Goal: Task Accomplishment & Management: Manage account settings

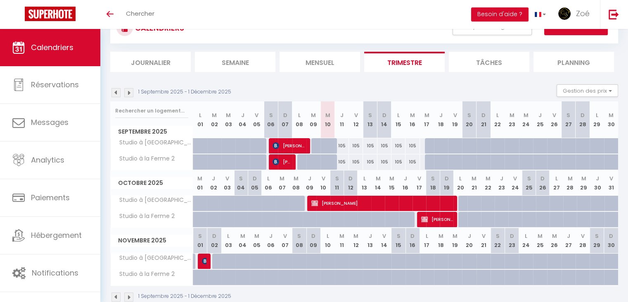
scroll to position [51, 0]
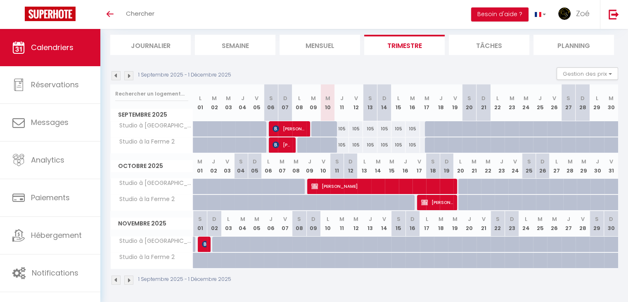
click at [356, 130] on div "105" at bounding box center [356, 128] width 14 height 15
type input "105"
type input "Ven 12 Septembre 2025"
type input "[PERSON_NAME] 13 Septembre 2025"
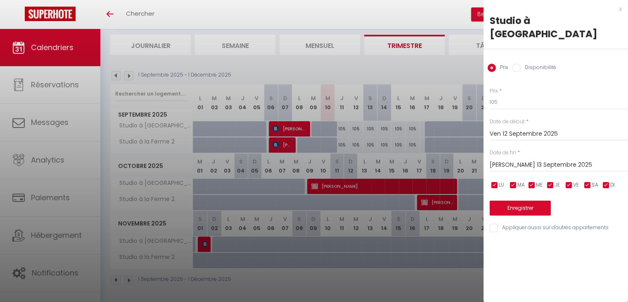
click at [409, 67] on div at bounding box center [314, 151] width 628 height 302
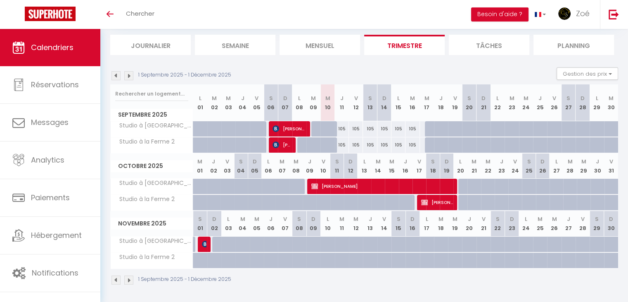
scroll to position [0, 0]
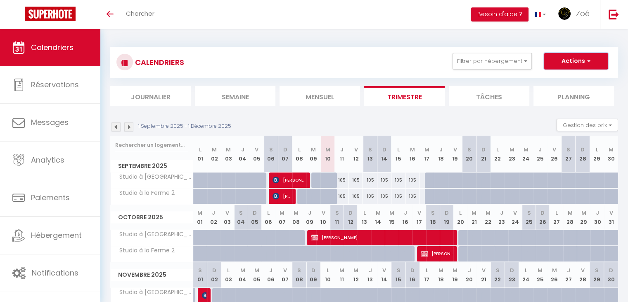
click at [579, 62] on button "Actions" at bounding box center [576, 61] width 64 height 17
click at [573, 78] on link "Nouvelle réservation" at bounding box center [568, 80] width 72 height 12
select select
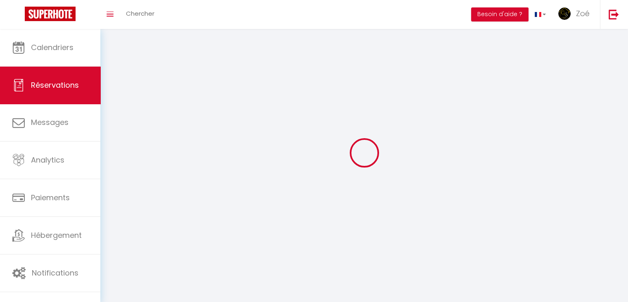
select select
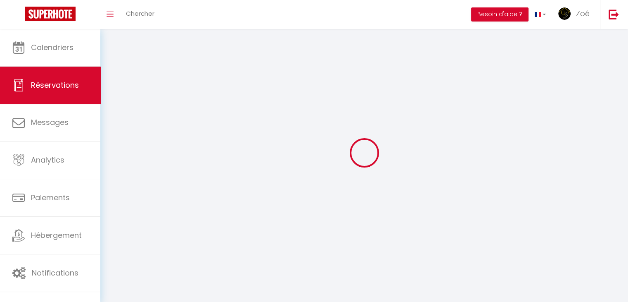
select select
checkbox input "false"
select select
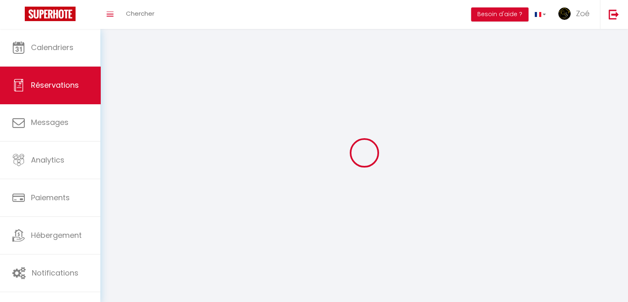
select select
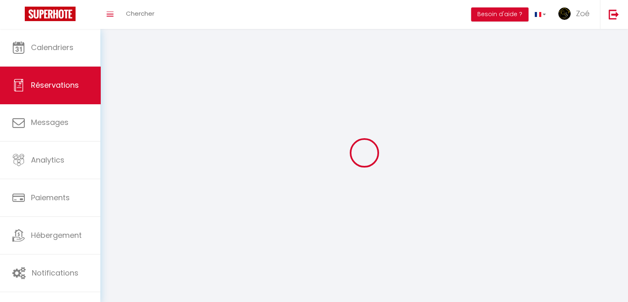
checkbox input "false"
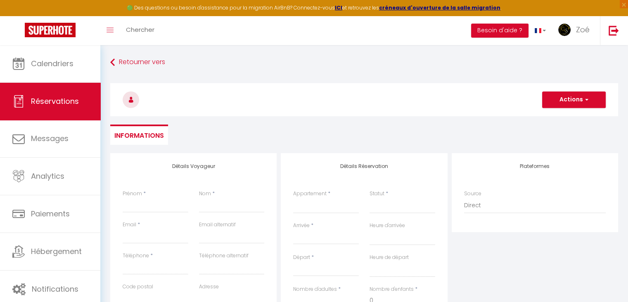
select select
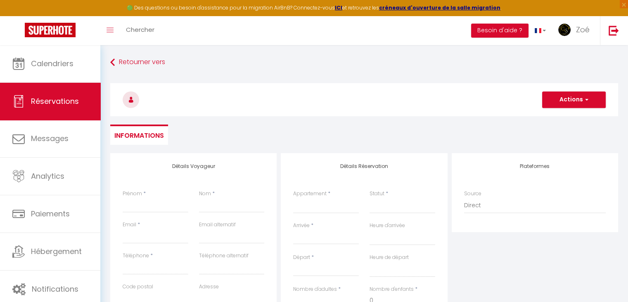
select select
checkbox input "false"
select select
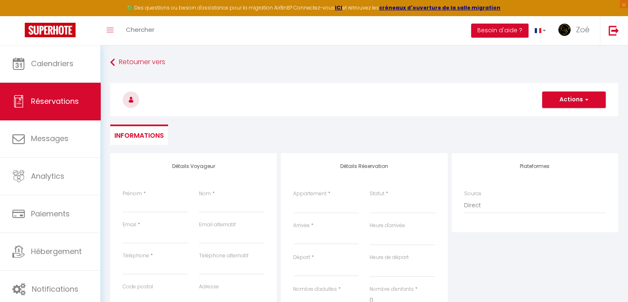
select select
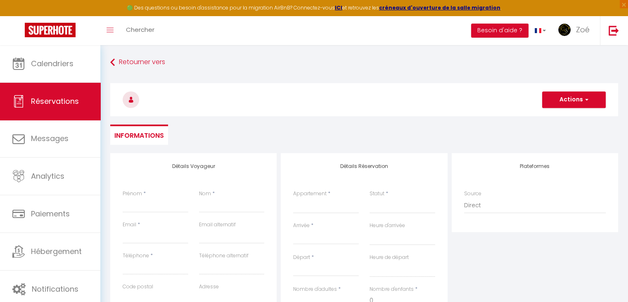
checkbox input "false"
select select
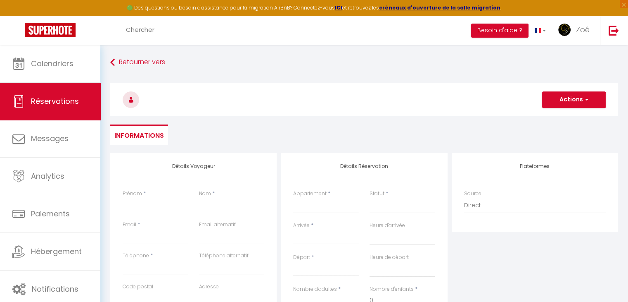
select select
checkbox input "false"
select select
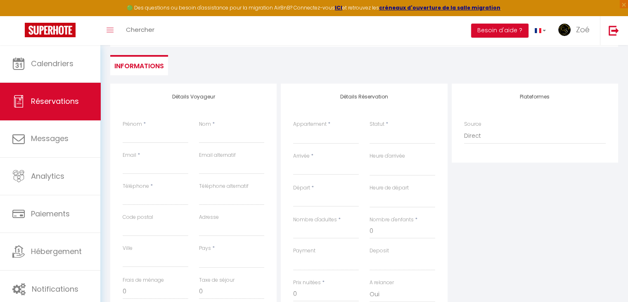
scroll to position [71, 0]
click at [162, 137] on input "Prénom" at bounding box center [156, 134] width 66 height 15
type input "T"
select select
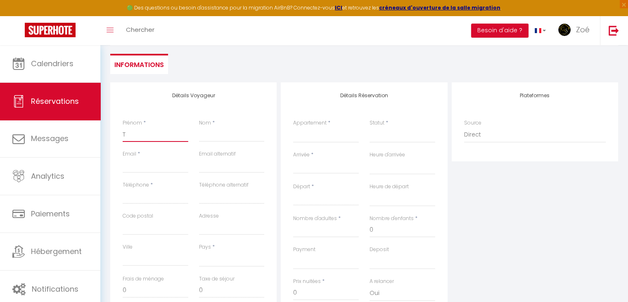
select select
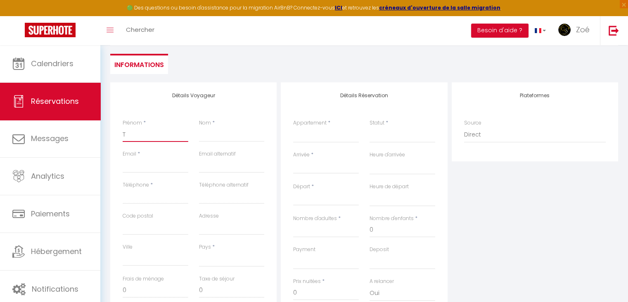
checkbox input "false"
type input "TE"
select select
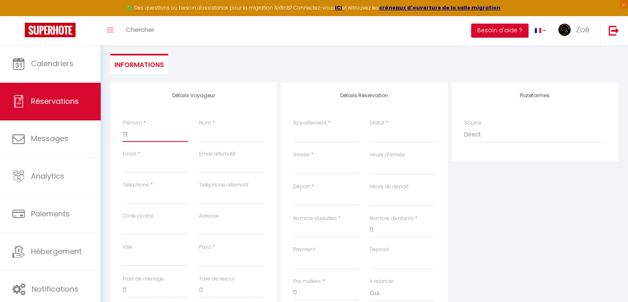
select select
checkbox input "false"
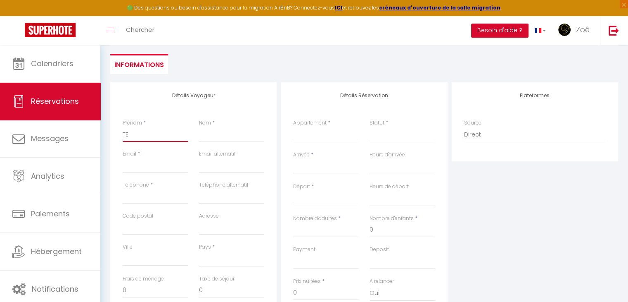
type input "TES"
select select
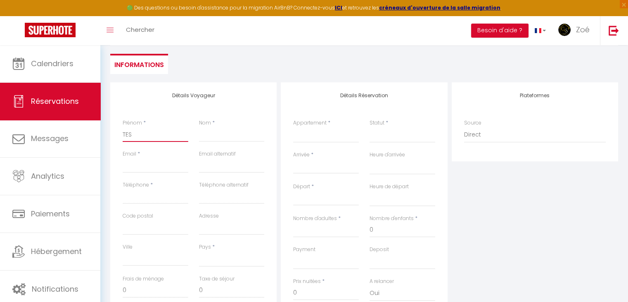
select select
checkbox input "false"
type input "TEST"
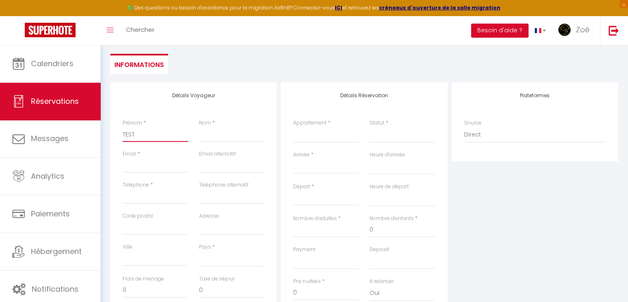
select select
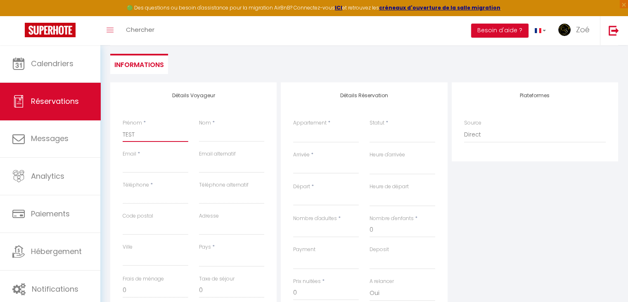
select select
checkbox input "false"
type input "TEST"
click at [202, 137] on input "Nom" at bounding box center [232, 134] width 66 height 15
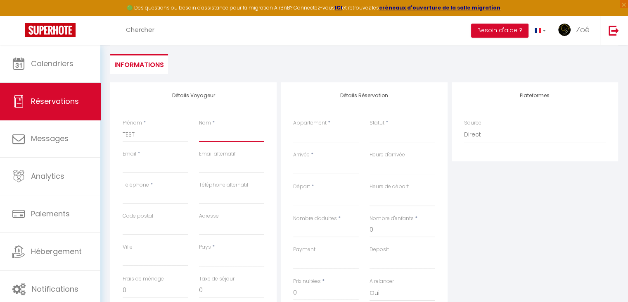
type input "t"
select select
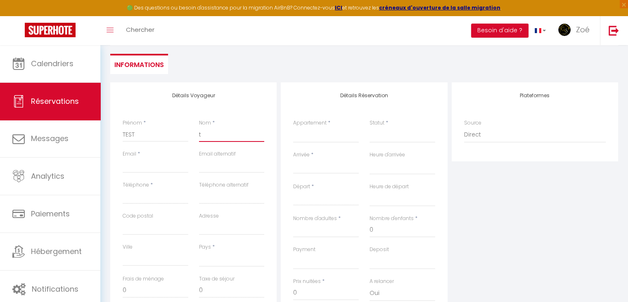
select select
checkbox input "false"
type input "te"
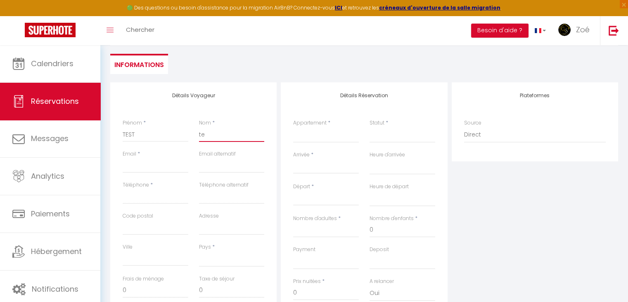
select select
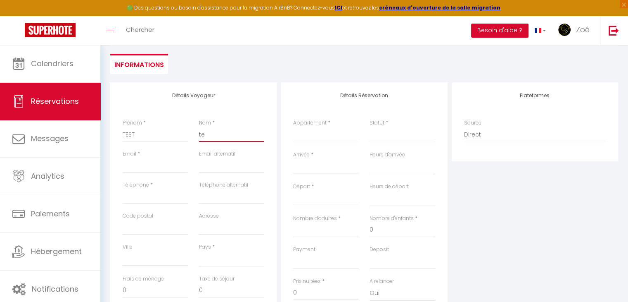
select select
checkbox input "false"
type input "tes"
select select
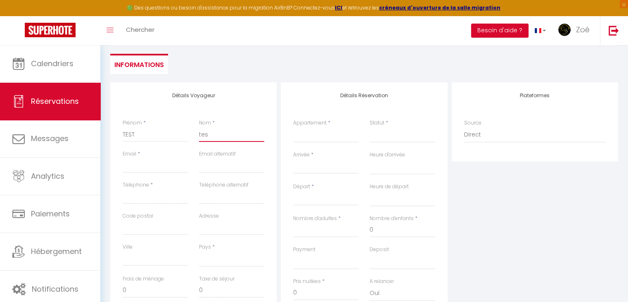
select select
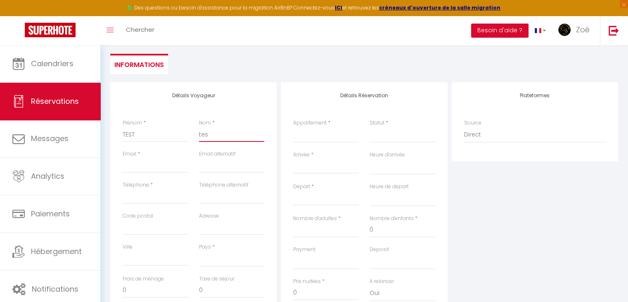
select select
checkbox input "false"
type input "test"
select select
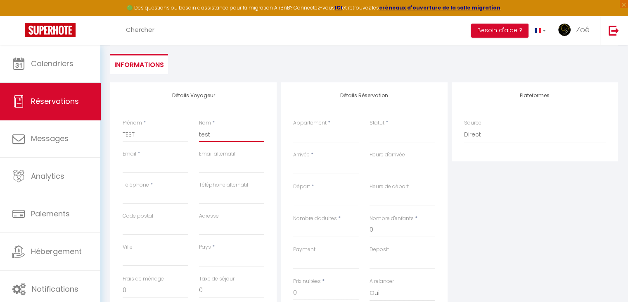
select select
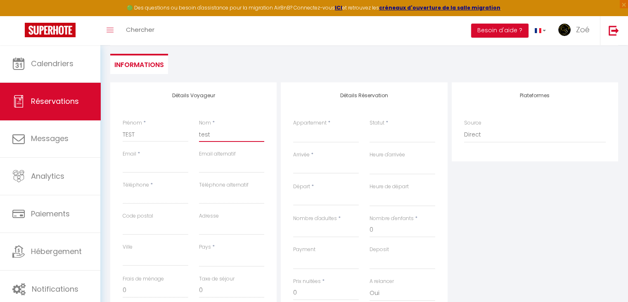
checkbox input "false"
type input "test"
click at [157, 164] on input "Email client" at bounding box center [156, 165] width 66 height 15
type input "i"
select select
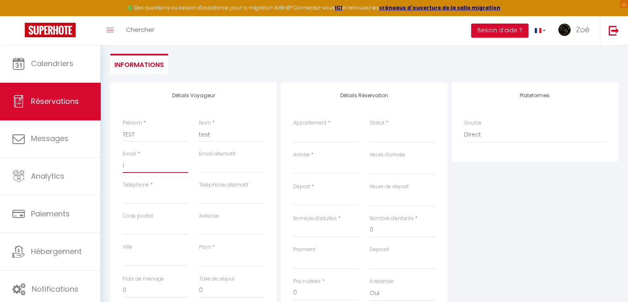
select select
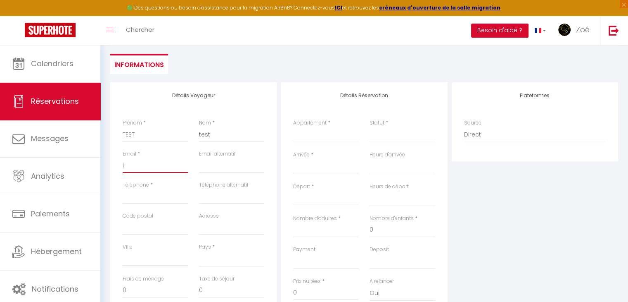
select select
checkbox input "false"
type input "in"
select select
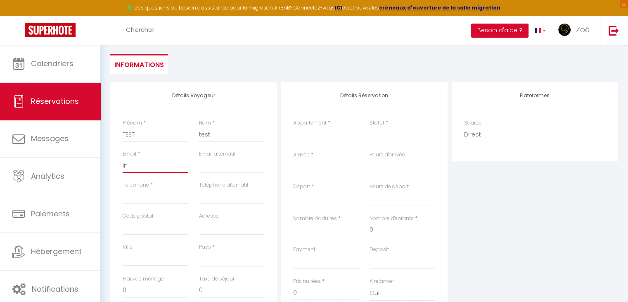
select select
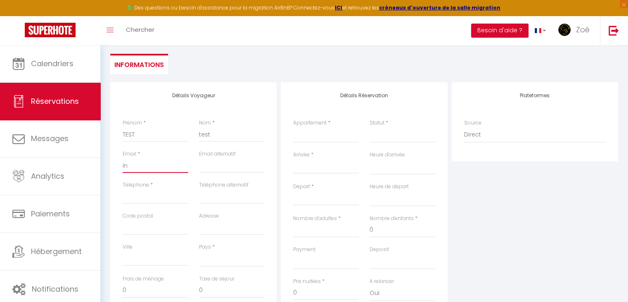
checkbox input "false"
type input "inf"
select select
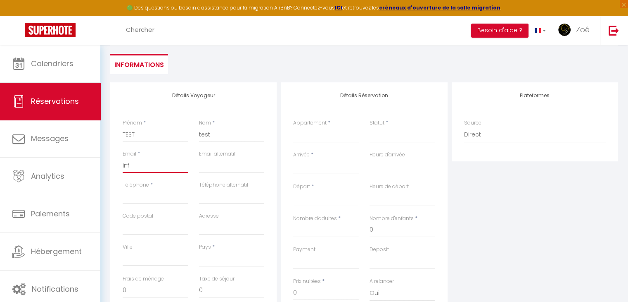
select select
checkbox input "false"
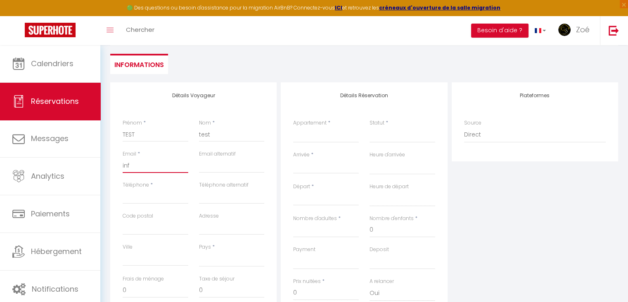
type input "info"
select select
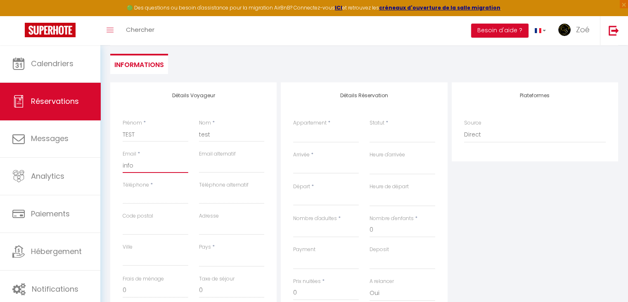
select select
checkbox input "false"
type input "info@"
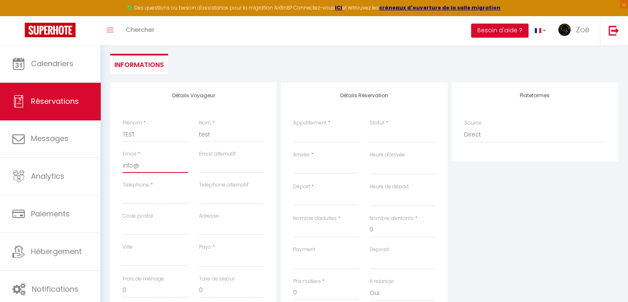
select select
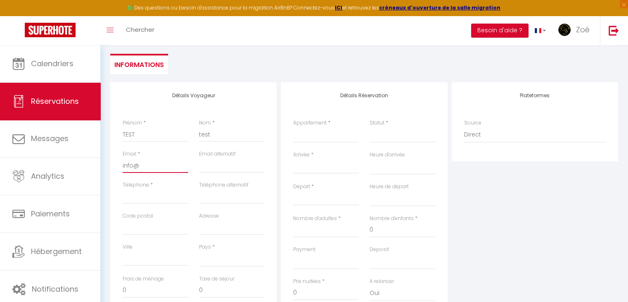
select select
checkbox input "false"
type input "info@i"
select select
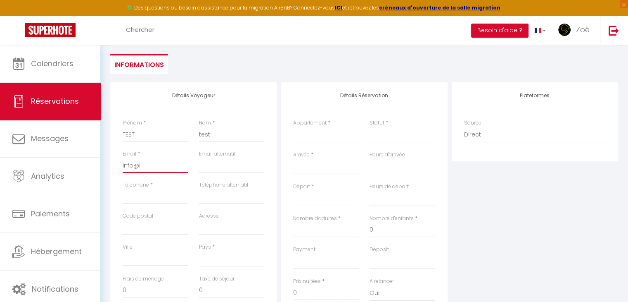
select select
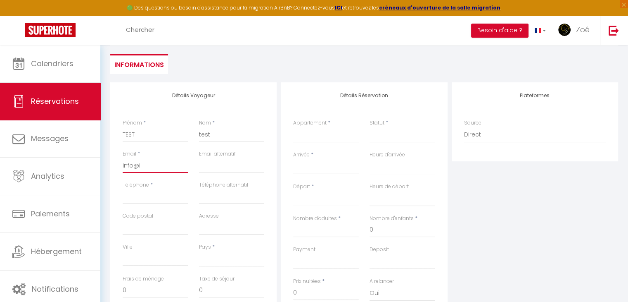
select select
checkbox input "false"
type input "info@il"
select select
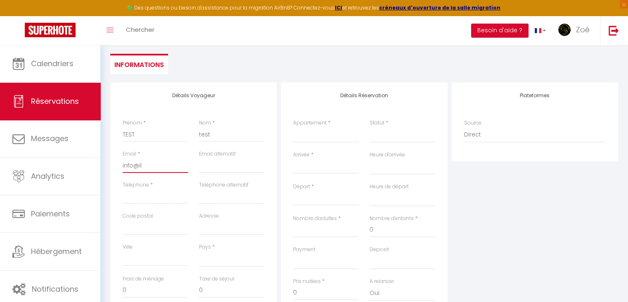
select select
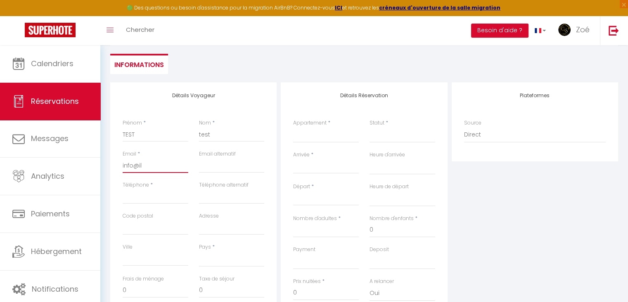
checkbox input "false"
type input "info@ill"
select select
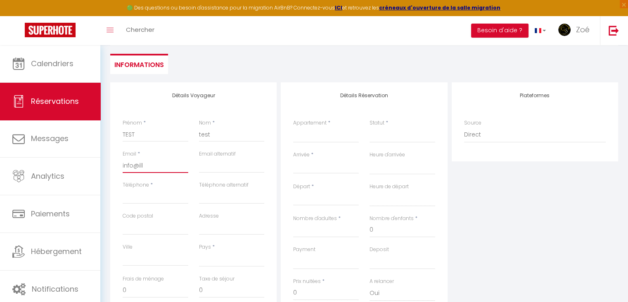
select select
checkbox input "false"
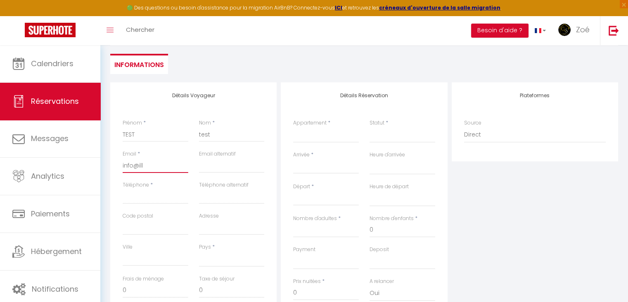
type input "info@illu"
select select
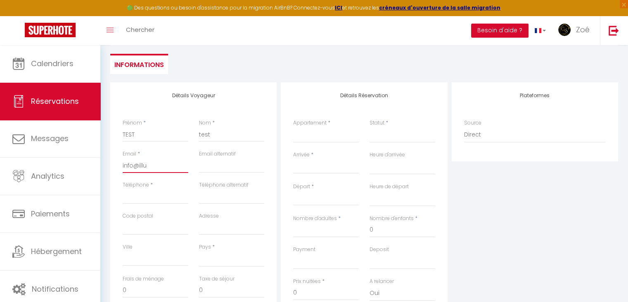
select select
click at [157, 195] on input "Téléphone" at bounding box center [156, 196] width 66 height 15
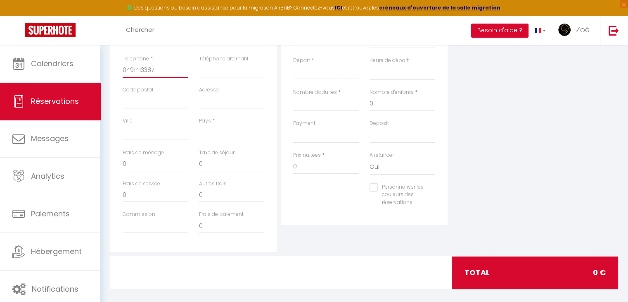
scroll to position [199, 0]
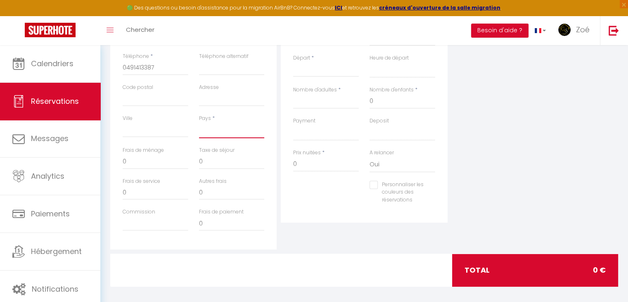
click at [245, 136] on select "[GEOGRAPHIC_DATA] [GEOGRAPHIC_DATA] [GEOGRAPHIC_DATA] [GEOGRAPHIC_DATA] [GEOGRA…" at bounding box center [232, 130] width 66 height 16
click at [199, 122] on select "[GEOGRAPHIC_DATA] [GEOGRAPHIC_DATA] [GEOGRAPHIC_DATA] [GEOGRAPHIC_DATA] [GEOGRA…" at bounding box center [232, 130] width 66 height 16
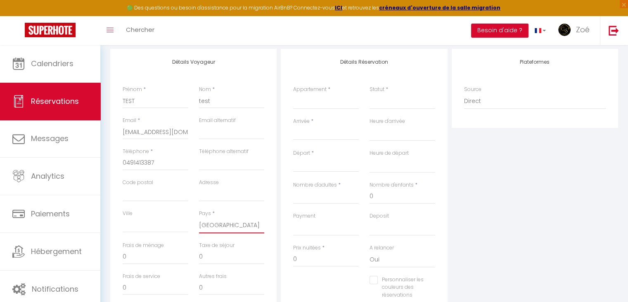
scroll to position [105, 0]
click at [325, 105] on select "Studio à la Ferme 2 Infiniment Vôtre Suite avec [GEOGRAPHIC_DATA] [GEOGRAPHIC_D…" at bounding box center [326, 101] width 66 height 16
click at [293, 93] on select "Studio à la Ferme 2 Infiniment Vôtre Suite avec [GEOGRAPHIC_DATA] [GEOGRAPHIC_D…" at bounding box center [326, 101] width 66 height 16
click at [387, 103] on select "Confirmé Non Confirmé [PERSON_NAME] par le voyageur No Show Request" at bounding box center [403, 101] width 66 height 16
click at [370, 93] on select "Confirmé Non Confirmé [PERSON_NAME] par le voyageur No Show Request" at bounding box center [403, 101] width 66 height 16
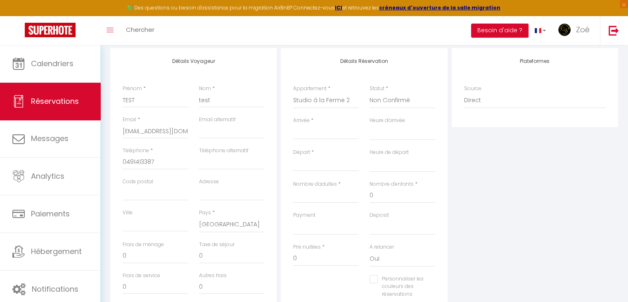
click at [339, 133] on input "Arrivée" at bounding box center [326, 132] width 66 height 11
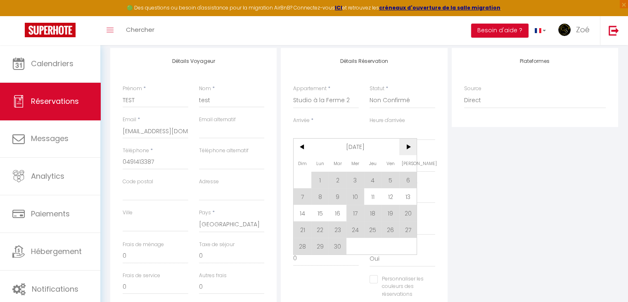
click at [408, 147] on span ">" at bounding box center [408, 146] width 18 height 17
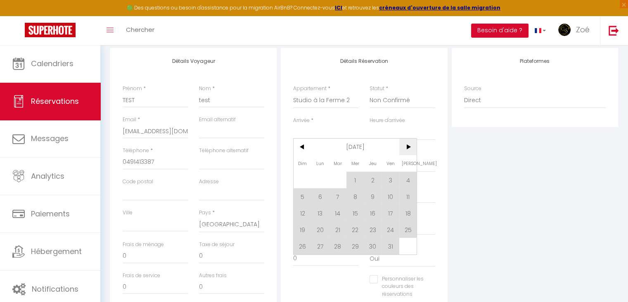
click at [407, 147] on span ">" at bounding box center [408, 146] width 18 height 17
click at [406, 150] on span ">" at bounding box center [408, 146] width 18 height 17
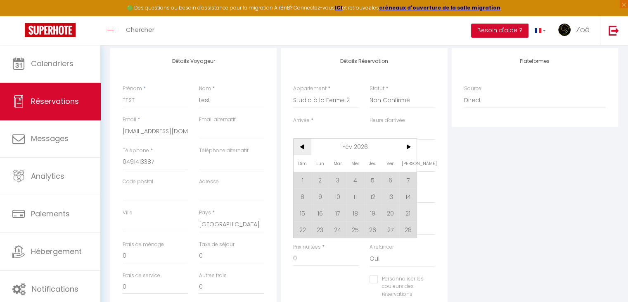
click at [307, 150] on span "<" at bounding box center [303, 146] width 18 height 17
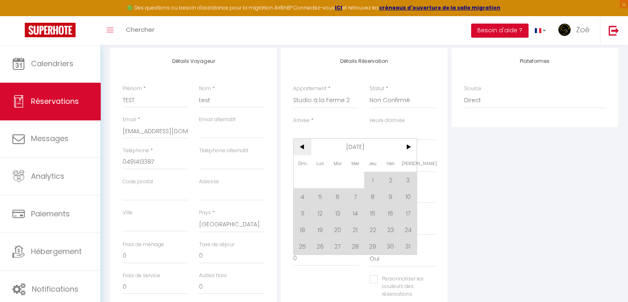
click at [307, 150] on span "<" at bounding box center [303, 146] width 18 height 17
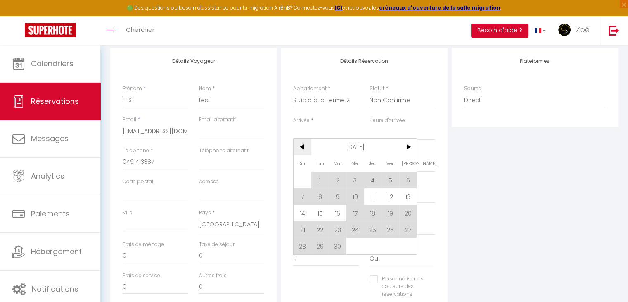
click at [307, 150] on span "<" at bounding box center [303, 146] width 18 height 17
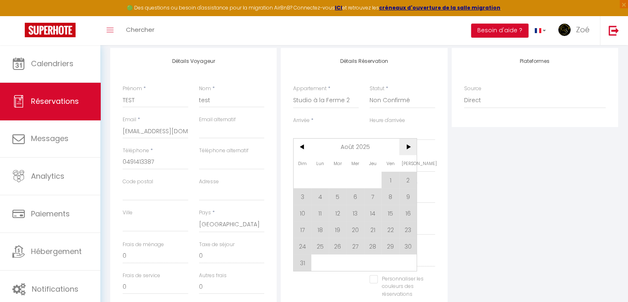
click at [404, 150] on span ">" at bounding box center [408, 146] width 18 height 17
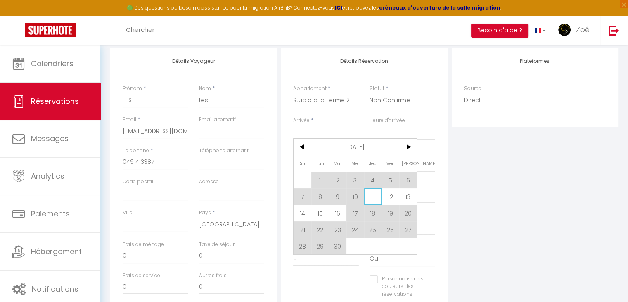
click at [374, 201] on span "11" at bounding box center [373, 196] width 18 height 17
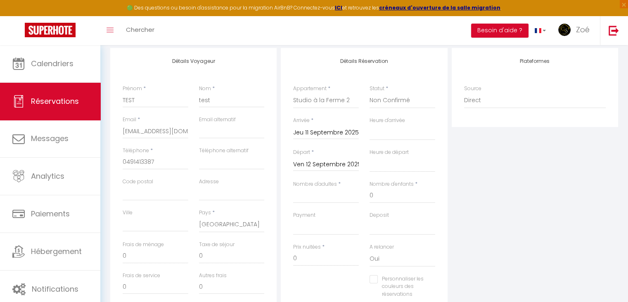
click at [337, 163] on input "Ven 12 Septembre 2025" at bounding box center [326, 164] width 66 height 11
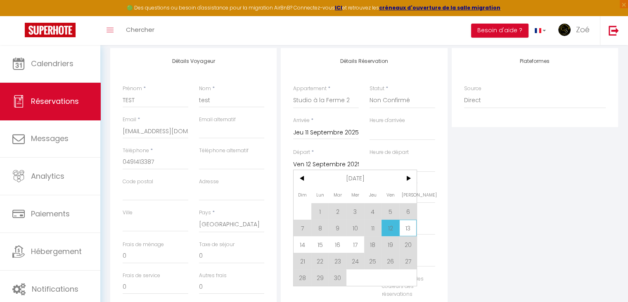
click at [403, 227] on span "13" at bounding box center [408, 227] width 18 height 17
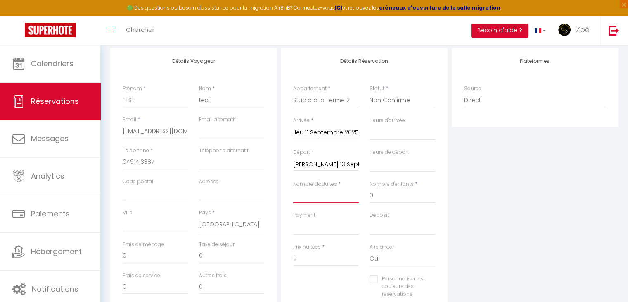
click at [332, 195] on input "Nombre d'adultes" at bounding box center [326, 195] width 66 height 15
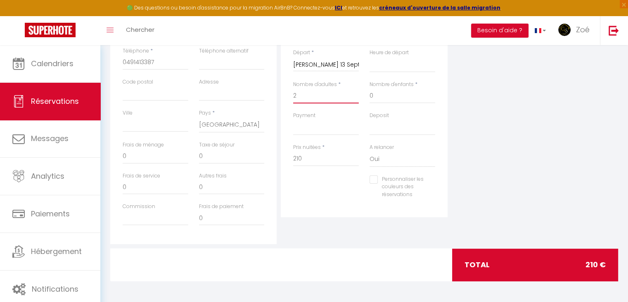
scroll to position [0, 0]
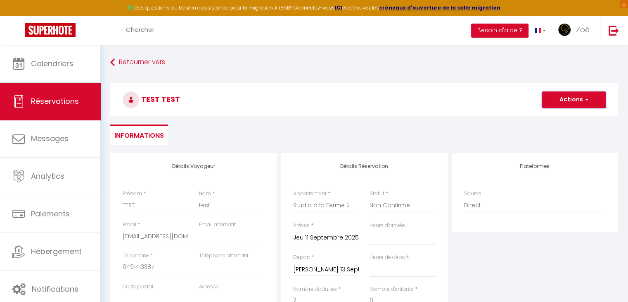
click at [577, 98] on button "Actions" at bounding box center [574, 99] width 64 height 17
click at [562, 117] on link "Enregistrer" at bounding box center [565, 117] width 65 height 11
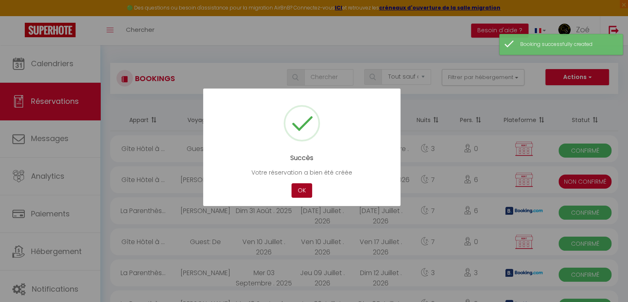
click at [300, 187] on button "OK" at bounding box center [302, 190] width 21 height 14
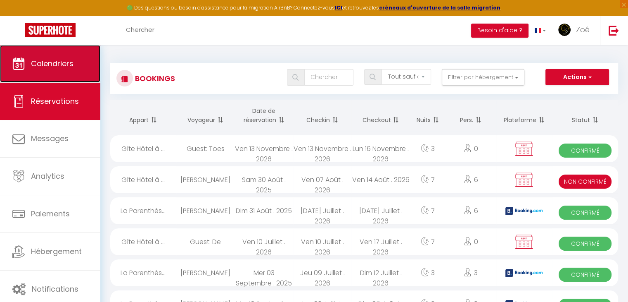
click at [49, 63] on span "Calendriers" at bounding box center [52, 63] width 43 height 10
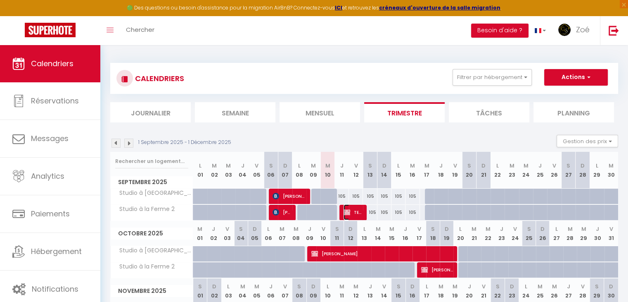
click at [356, 211] on span "TEST test" at bounding box center [353, 212] width 19 height 16
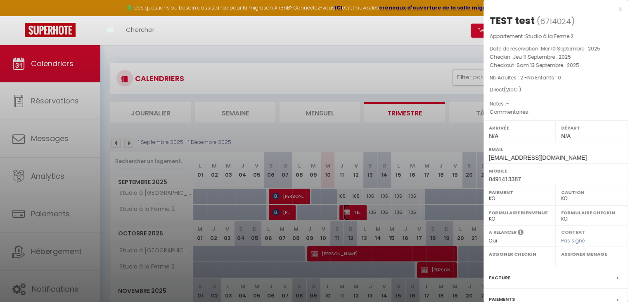
scroll to position [82, 0]
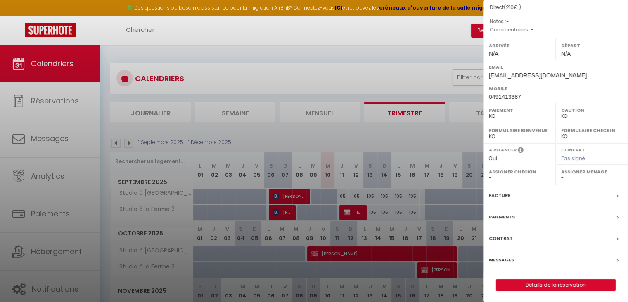
click at [429, 134] on div at bounding box center [314, 151] width 628 height 302
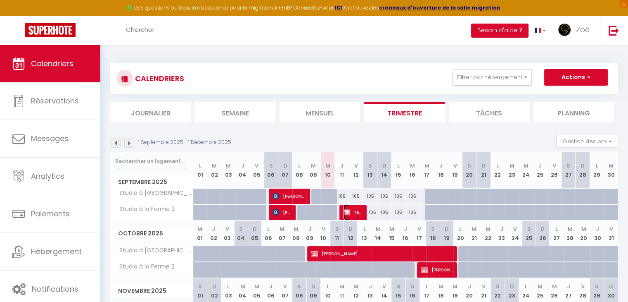
click at [351, 211] on span "TEST test" at bounding box center [353, 212] width 19 height 16
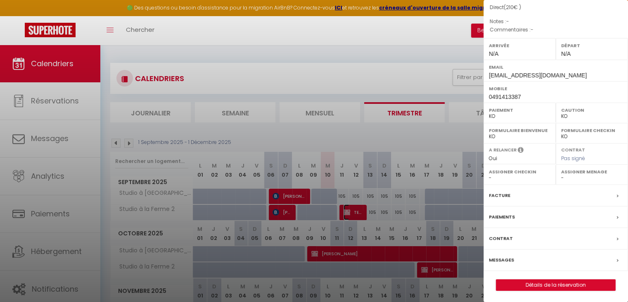
scroll to position [67, 0]
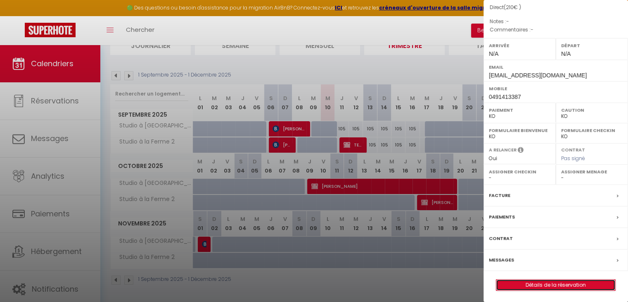
click at [565, 285] on link "Détails de la réservation" at bounding box center [556, 284] width 119 height 11
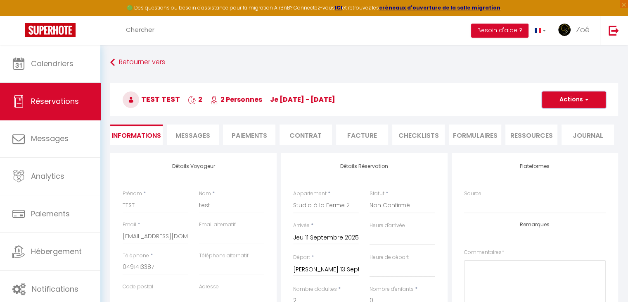
click at [578, 100] on button "Actions" at bounding box center [574, 99] width 64 height 17
click at [549, 139] on link "Supprimer" at bounding box center [565, 139] width 65 height 11
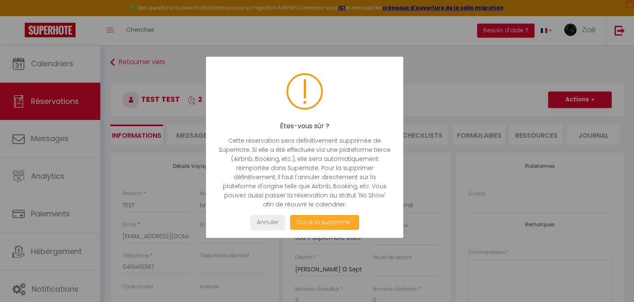
click at [342, 223] on button "Oui je la supprime !" at bounding box center [324, 222] width 69 height 14
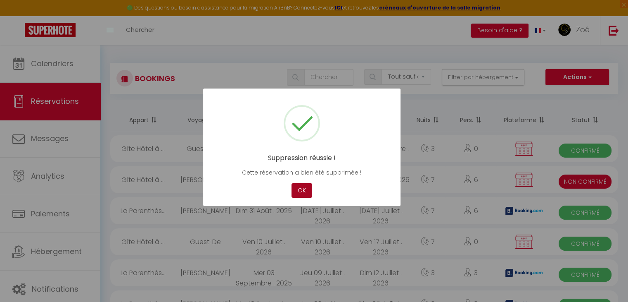
click at [302, 196] on button "OK" at bounding box center [302, 190] width 21 height 14
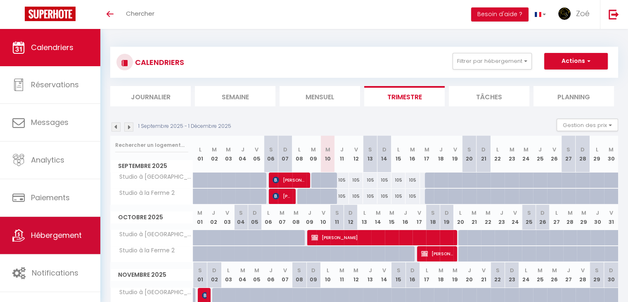
click at [60, 234] on span "Hébergement" at bounding box center [56, 235] width 51 height 10
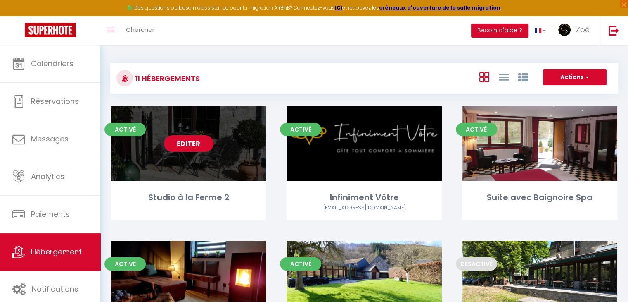
click at [192, 140] on link "Editer" at bounding box center [189, 143] width 50 height 17
select select "3"
select select "2"
select select "1"
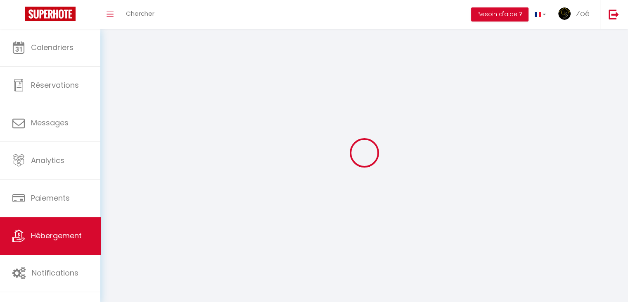
select select
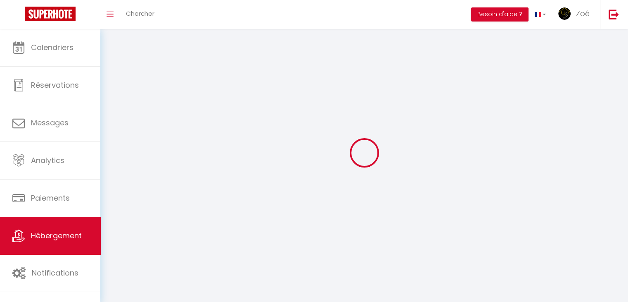
select select
checkbox input "false"
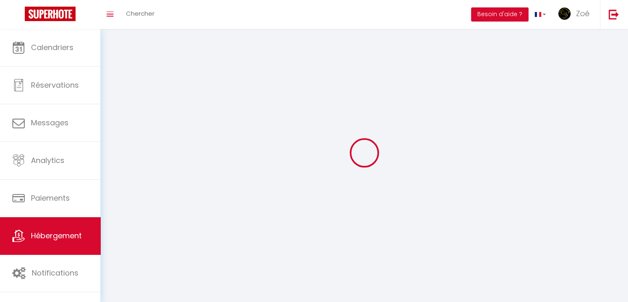
checkbox input "false"
select select
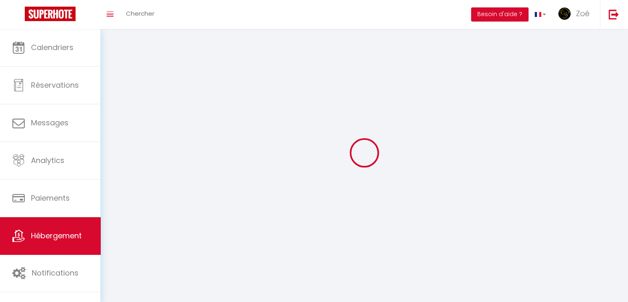
select select
checkbox input "false"
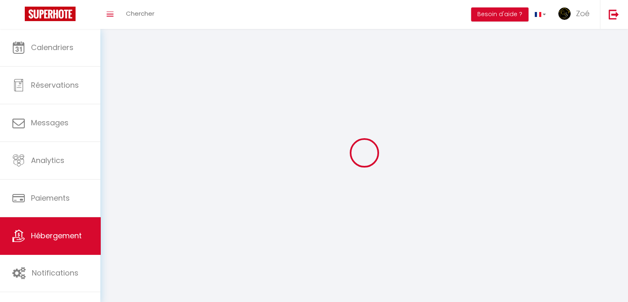
checkbox input "false"
select select
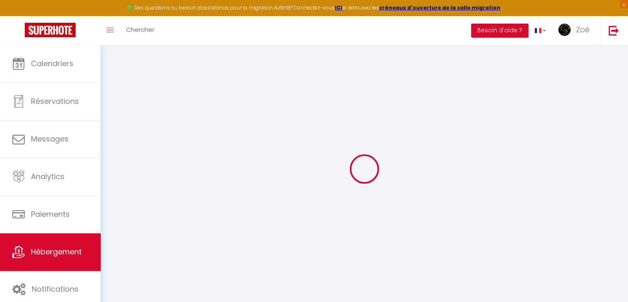
select select
checkbox input "false"
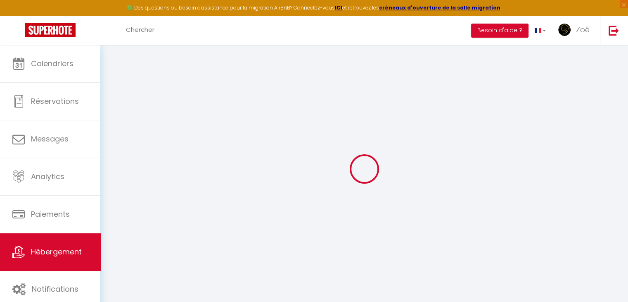
select select
checkbox input "false"
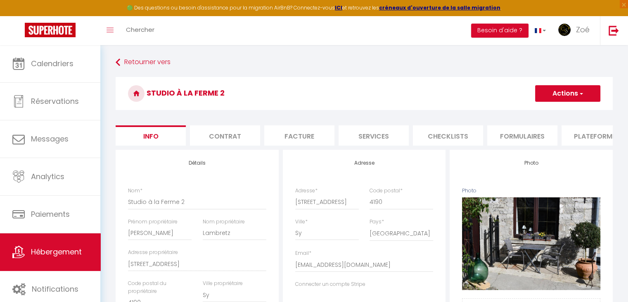
select select
checkbox input "false"
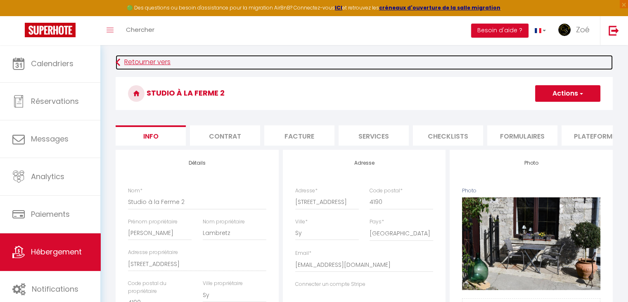
click at [135, 57] on link "Retourner vers" at bounding box center [364, 62] width 497 height 15
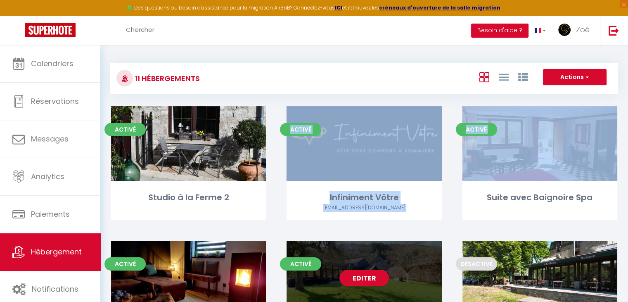
drag, startPoint x: 454, startPoint y: 177, endPoint x: 441, endPoint y: 244, distance: 68.1
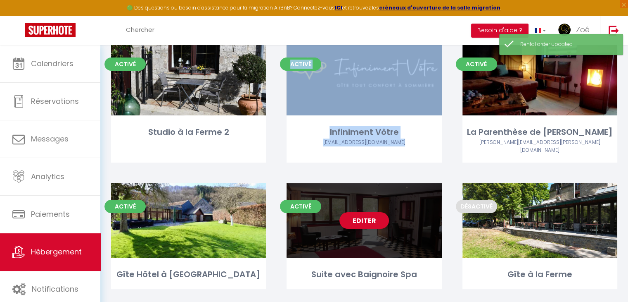
scroll to position [66, 0]
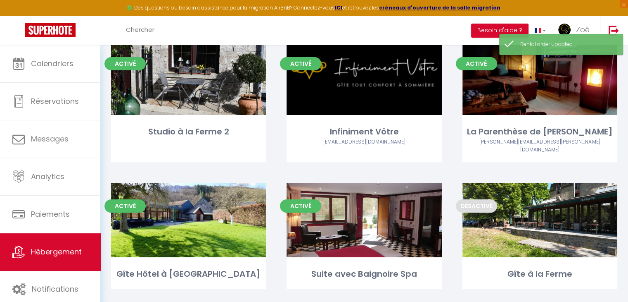
click at [263, 167] on div "Activé Editer Studio à la Ferme 2" at bounding box center [189, 111] width 176 height 142
select select "3"
select select "2"
select select "1"
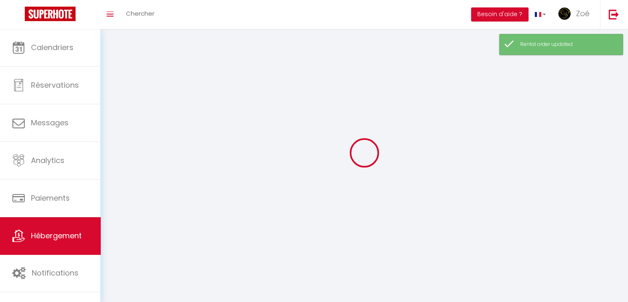
select select
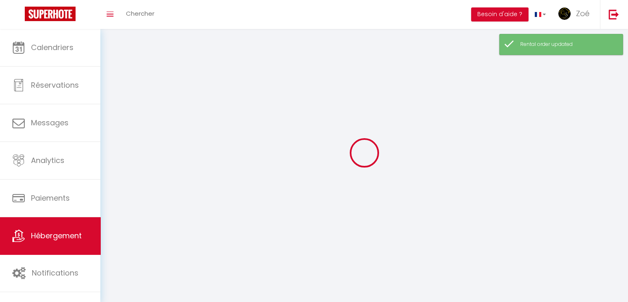
checkbox input "false"
select select
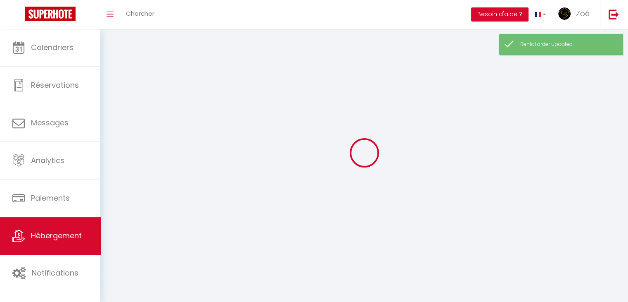
select select
select select "1"
select select
select select "28"
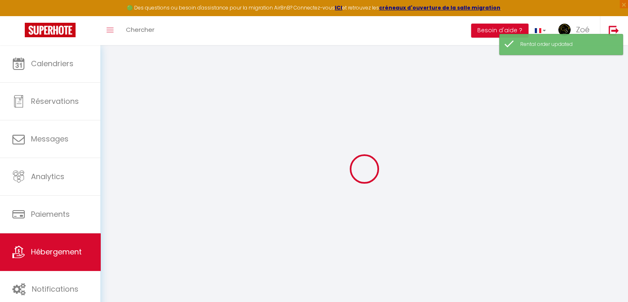
select select
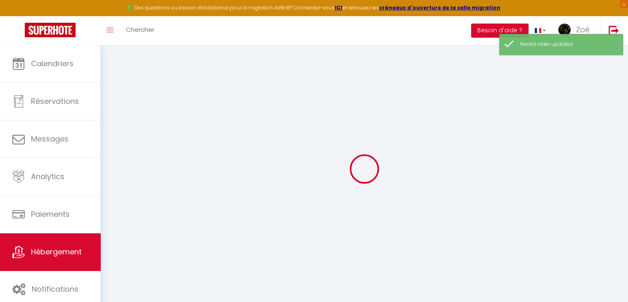
select select
checkbox input "false"
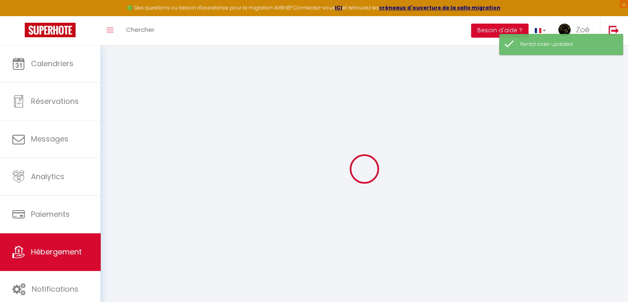
select select
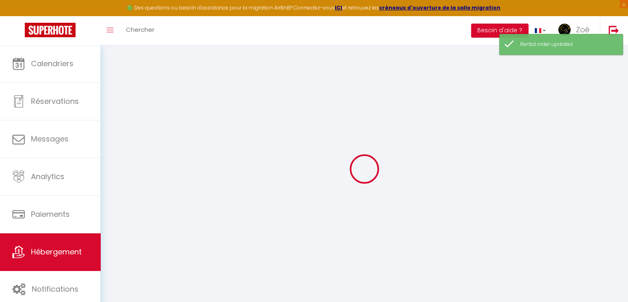
select select
checkbox input "false"
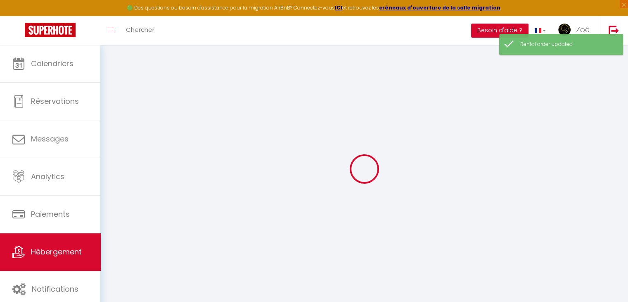
checkbox input "false"
select select
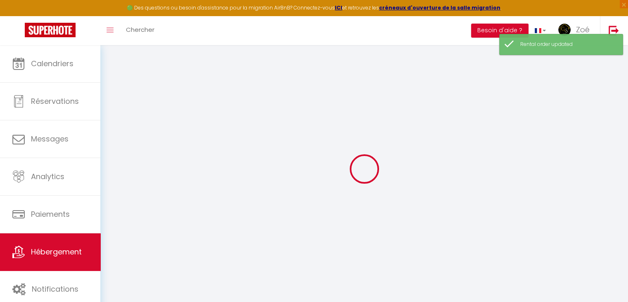
select select
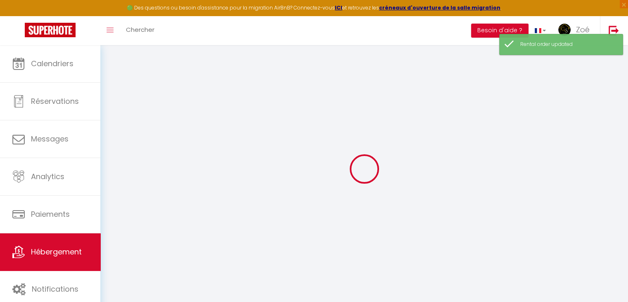
checkbox input "false"
select select
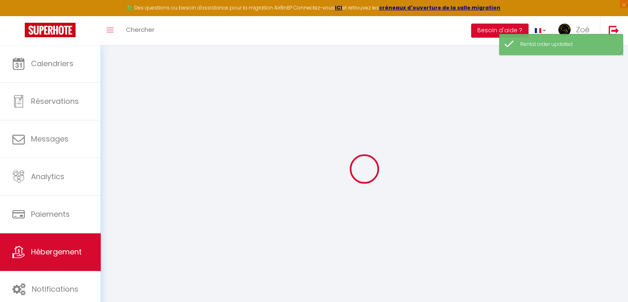
select select
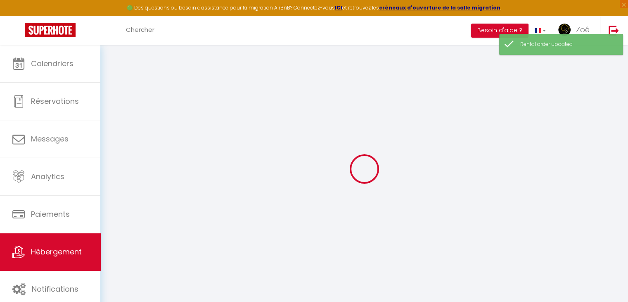
select select
checkbox input "false"
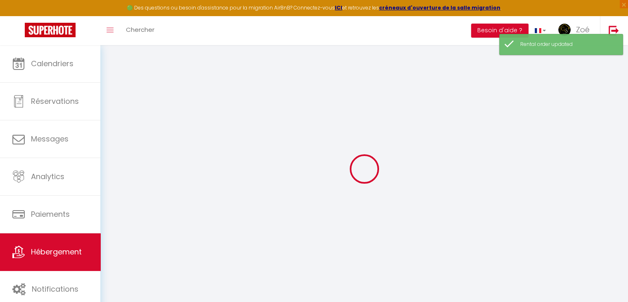
checkbox input "false"
select select
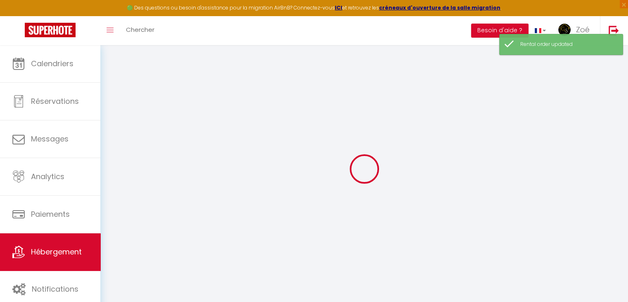
select select
checkbox input "false"
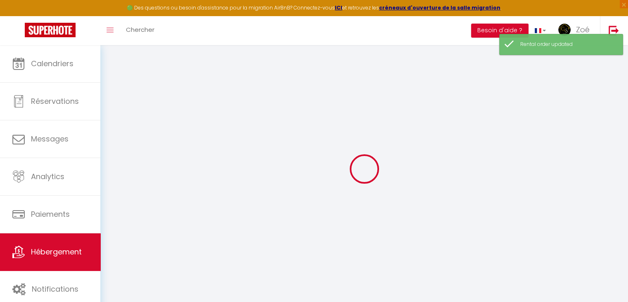
checkbox input "false"
select select
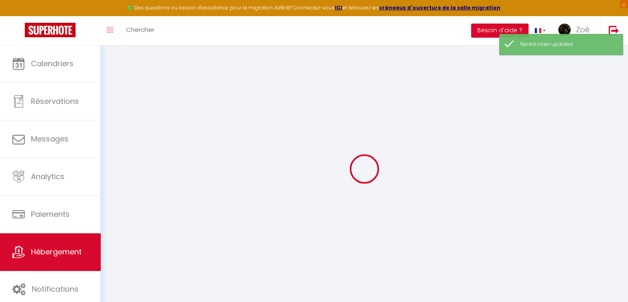
type input "Studio à la Ferme 2"
type input "Marc"
type input "Lambretz"
type input "[STREET_ADDRESS]"
type input "4190"
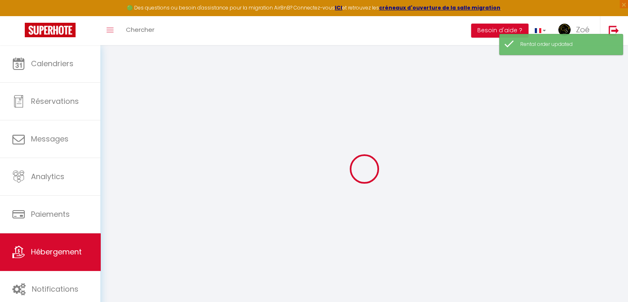
type input "Sy"
select select "2"
type input "110"
type input "1000"
select select
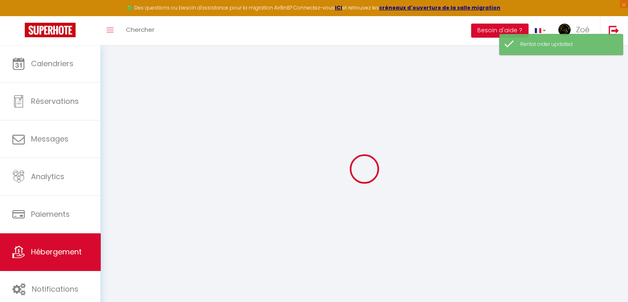
select select
type input "[STREET_ADDRESS]"
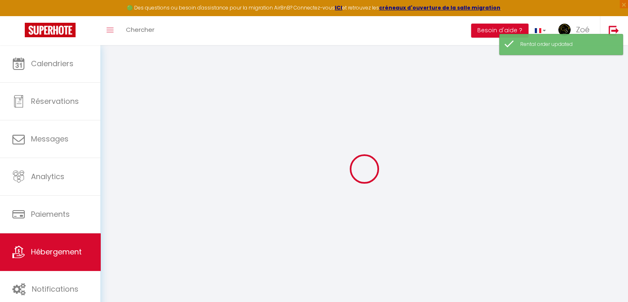
type input "4190"
type input "Sy"
select select "23"
type input "[EMAIL_ADDRESS][DOMAIN_NAME]"
select select
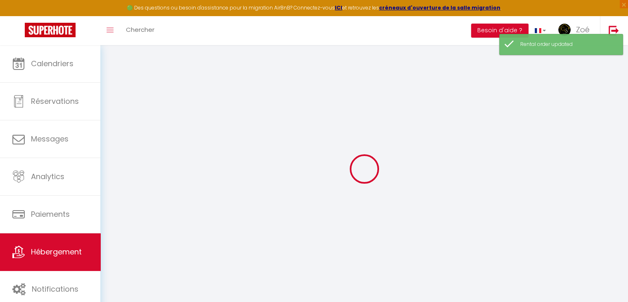
checkbox input "false"
type input "0"
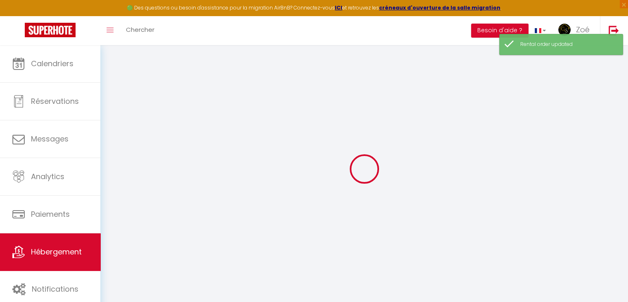
type input "0"
select select
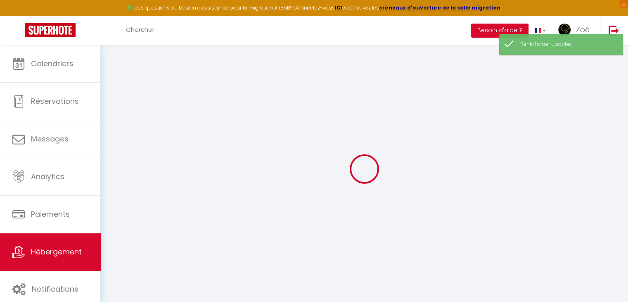
select select
checkbox input "false"
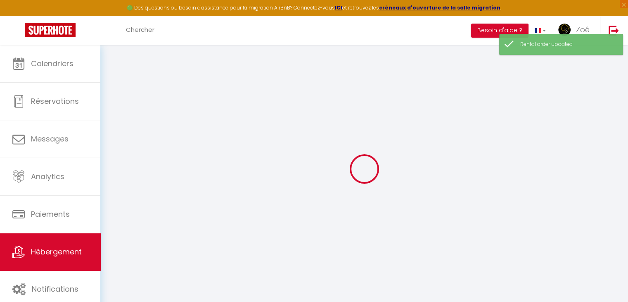
checkbox input "false"
select select
checkbox input "false"
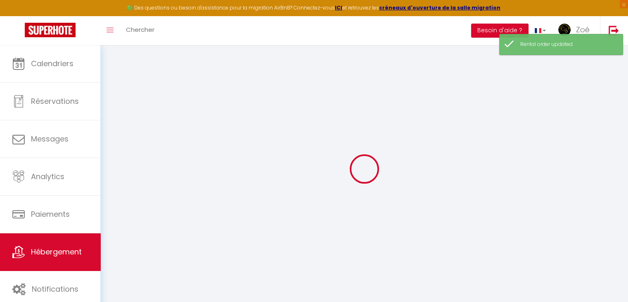
checkbox input "false"
select select "18:00"
select select "20:00"
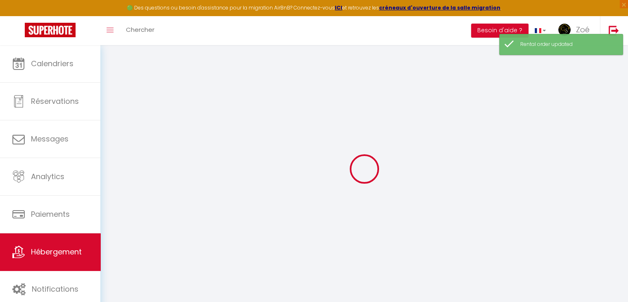
select select "10:00"
select select "30"
select select "120"
select select
checkbox input "false"
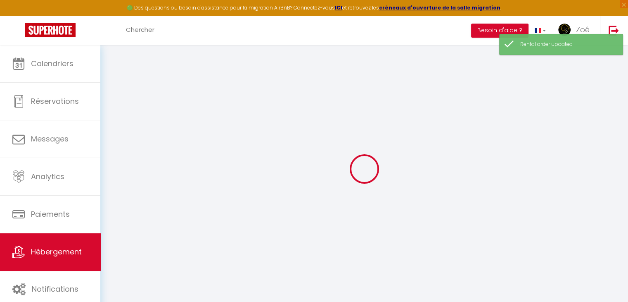
checkbox input "false"
select select
checkbox input "false"
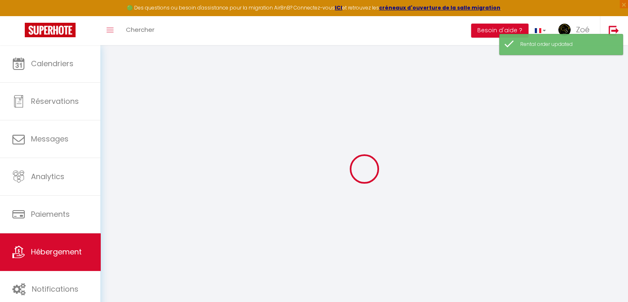
checkbox input "false"
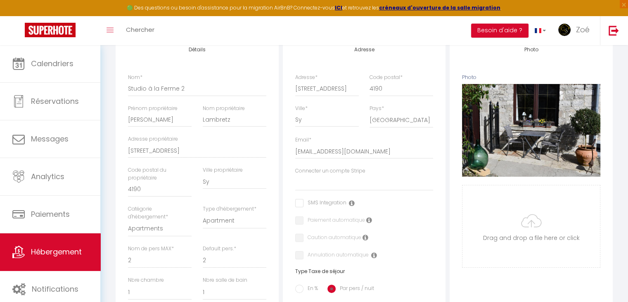
scroll to position [114, 0]
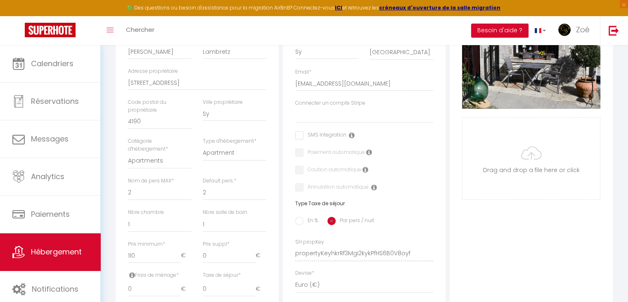
scroll to position [181, 0]
click at [329, 122] on select "[PERSON_NAME]" at bounding box center [364, 115] width 138 height 16
click at [418, 225] on div "En % Par pers / nuit" at bounding box center [364, 220] width 138 height 17
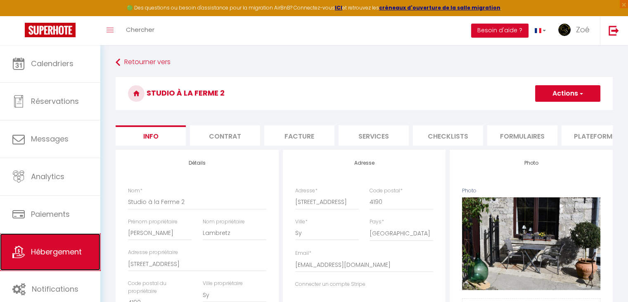
click at [36, 250] on span "Hébergement" at bounding box center [56, 251] width 51 height 10
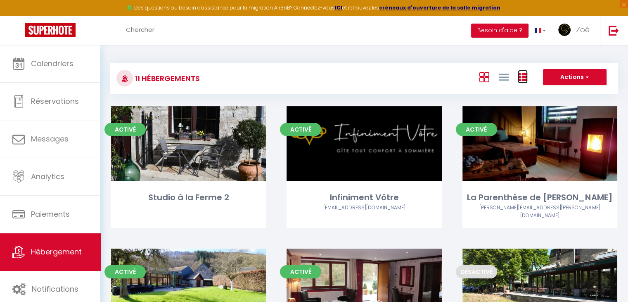
click at [525, 71] on link at bounding box center [523, 77] width 10 height 14
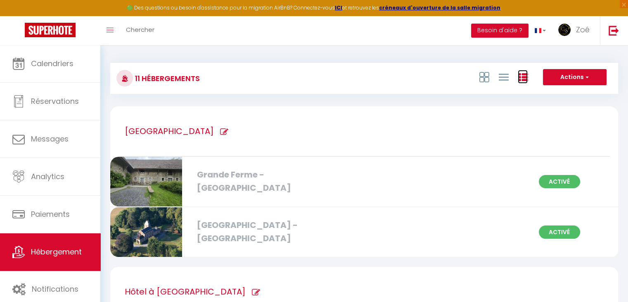
click at [525, 71] on link at bounding box center [523, 77] width 10 height 14
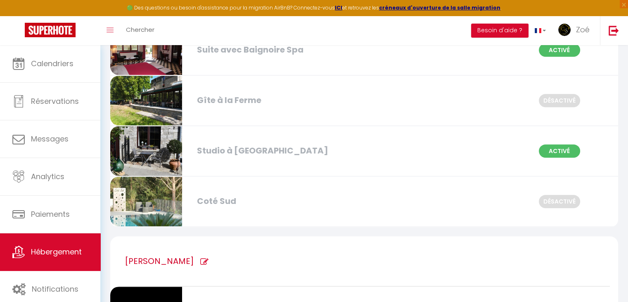
scroll to position [393, 0]
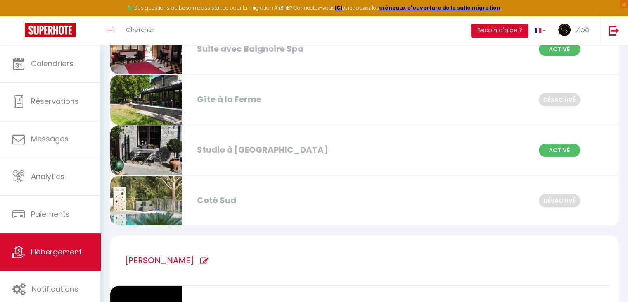
click at [228, 144] on div "Studio à [GEOGRAPHIC_DATA]" at bounding box center [274, 149] width 162 height 13
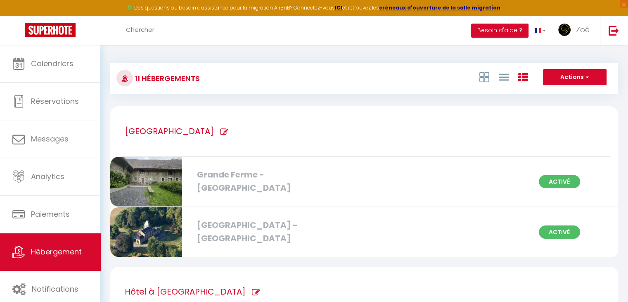
select select "3"
select select "2"
select select "1"
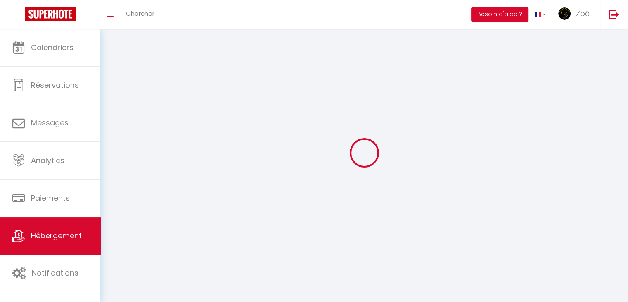
select select
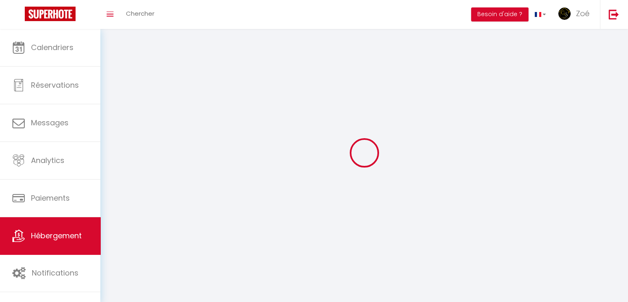
select select
checkbox input "false"
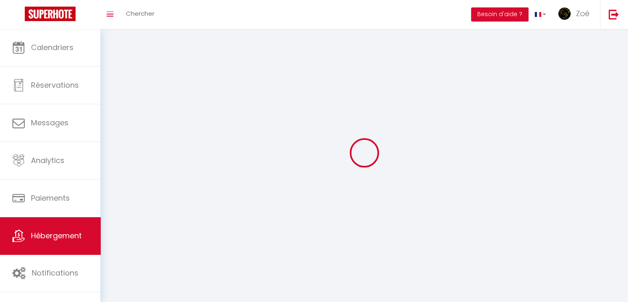
checkbox input "false"
select select
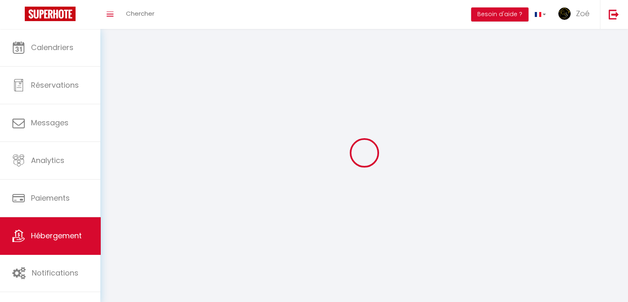
select select
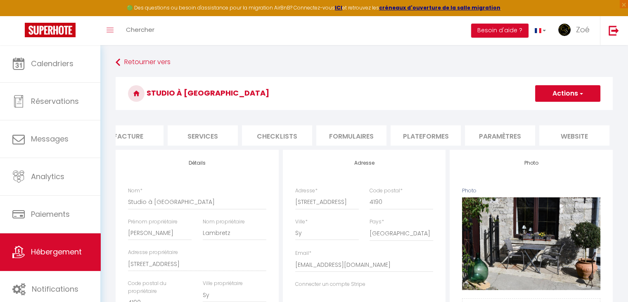
scroll to position [0, 246]
click at [498, 131] on li "website" at bounding box center [499, 135] width 70 height 20
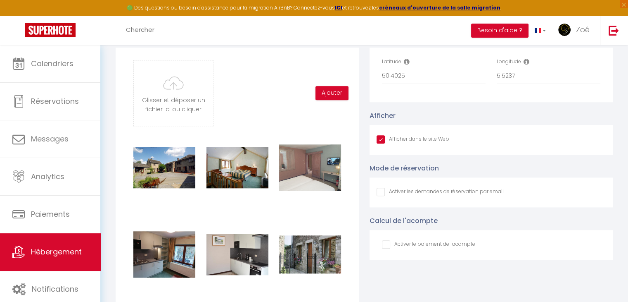
scroll to position [715, 0]
click at [382, 195] on input "Afficher dans le site Web" at bounding box center [440, 191] width 127 height 8
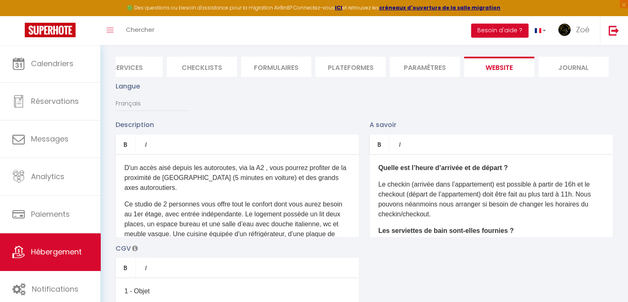
scroll to position [0, 0]
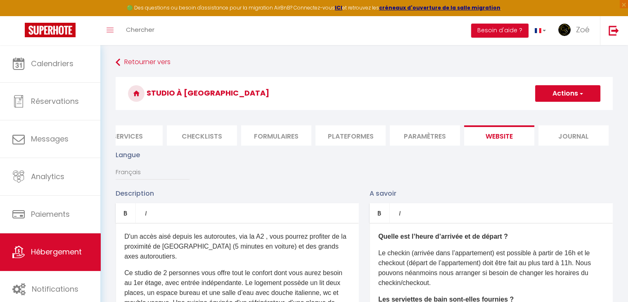
click at [550, 94] on button "Actions" at bounding box center [567, 93] width 65 height 17
click at [556, 113] on input "Enregistrer" at bounding box center [558, 111] width 31 height 8
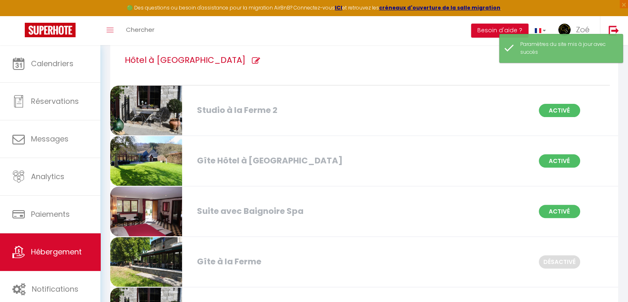
scroll to position [259, 0]
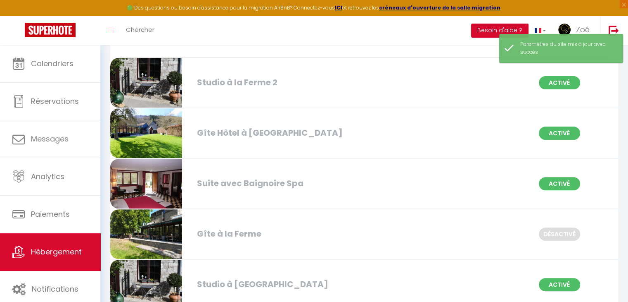
click at [239, 80] on div "Studio à la Ferme 2" at bounding box center [274, 82] width 162 height 13
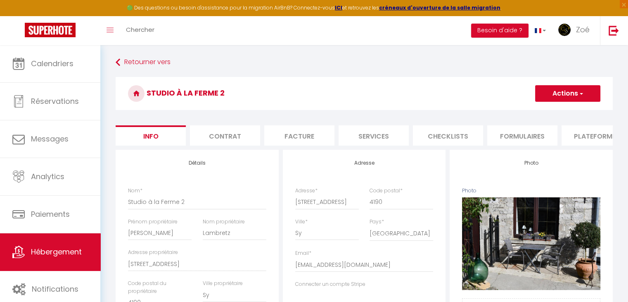
scroll to position [0, 246]
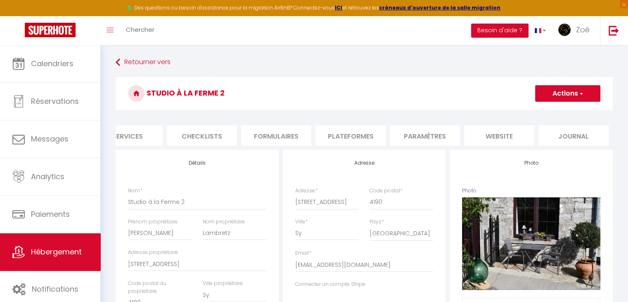
click at [480, 140] on li "website" at bounding box center [499, 135] width 70 height 20
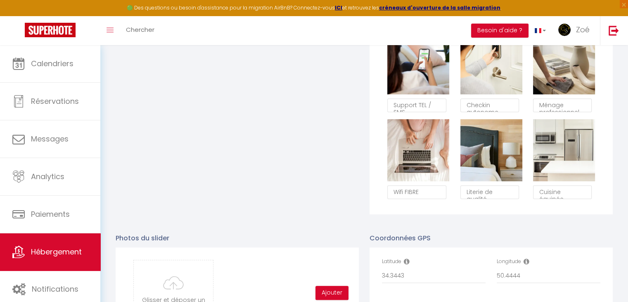
scroll to position [748, 0]
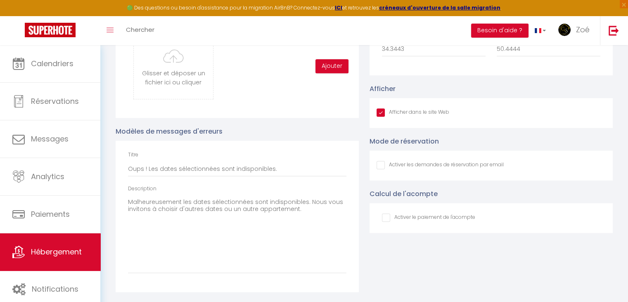
click at [379, 162] on input "Afficher dans le site Web" at bounding box center [440, 165] width 127 height 8
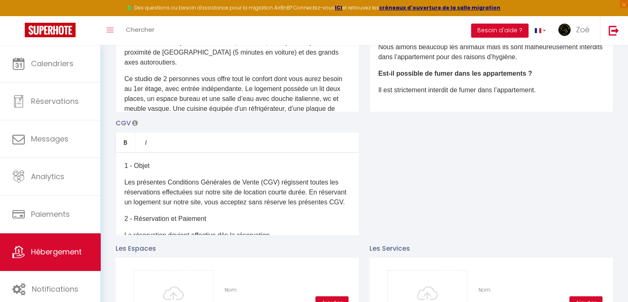
scroll to position [0, 0]
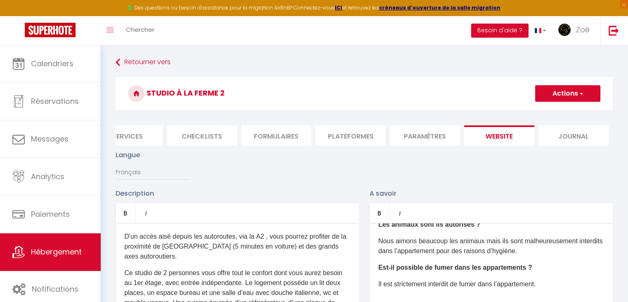
click at [585, 87] on button "Actions" at bounding box center [567, 93] width 65 height 17
click at [569, 109] on input "Enregistrer" at bounding box center [558, 111] width 31 height 8
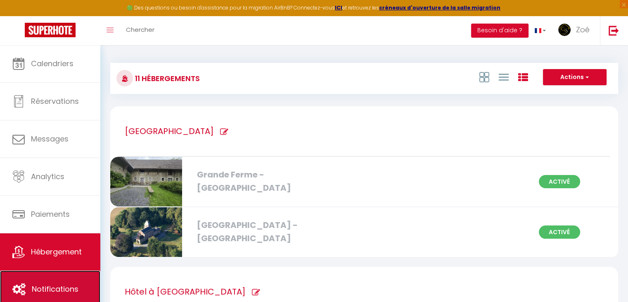
click at [53, 285] on span "Notifications" at bounding box center [55, 288] width 47 height 10
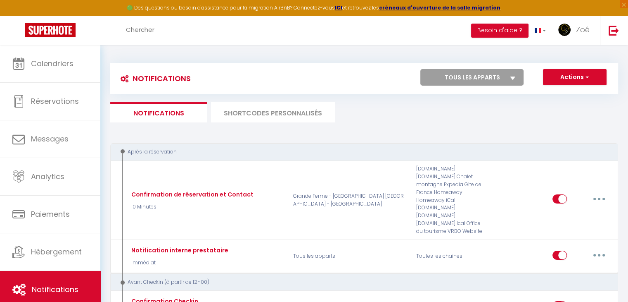
click at [459, 70] on select "Tous les apparts Studio à la Ferme 2 Infiniment Vôtre La Parenthèse de Julie G…" at bounding box center [472, 77] width 103 height 17
click at [421, 69] on select "Tous les apparts Studio à la Ferme 2 Infiniment Vôtre La Parenthèse de Julie G…" at bounding box center [472, 77] width 103 height 17
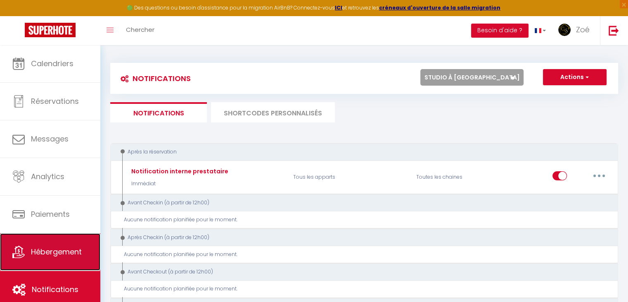
click at [48, 245] on link "Hébergement" at bounding box center [50, 251] width 100 height 37
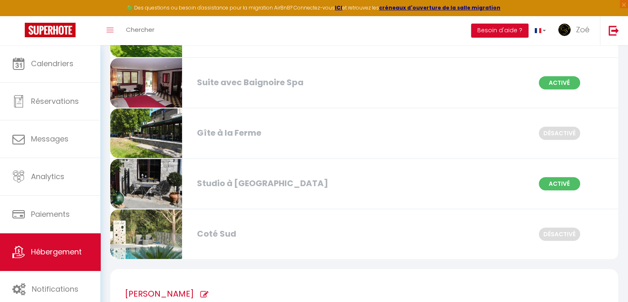
scroll to position [346, 0]
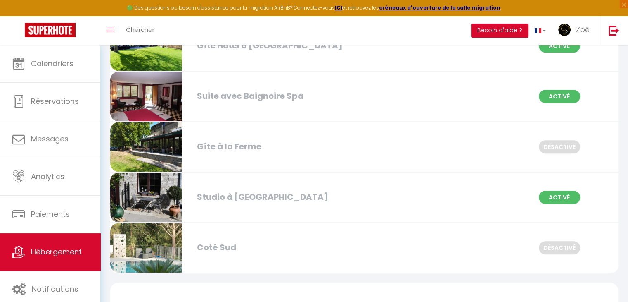
click at [302, 179] on div "Studio à la Ferme Activé" at bounding box center [364, 197] width 519 height 50
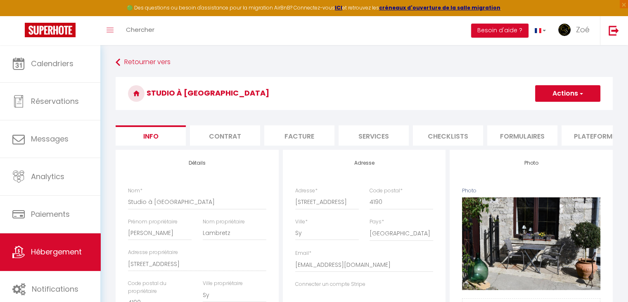
click at [581, 133] on li "Plateformes" at bounding box center [597, 135] width 70 height 20
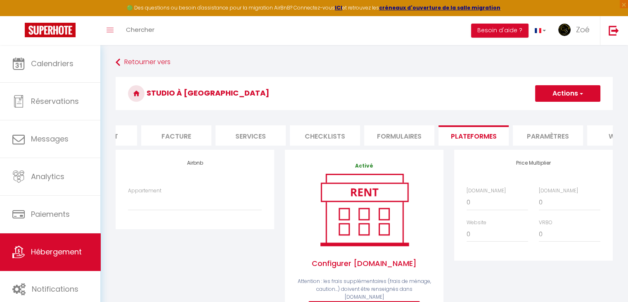
scroll to position [0, 124]
click at [547, 134] on li "Paramètres" at bounding box center [548, 135] width 70 height 20
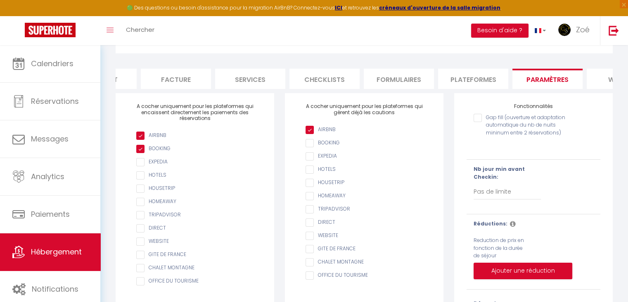
scroll to position [56, 0]
click at [607, 74] on li "website" at bounding box center [622, 79] width 70 height 20
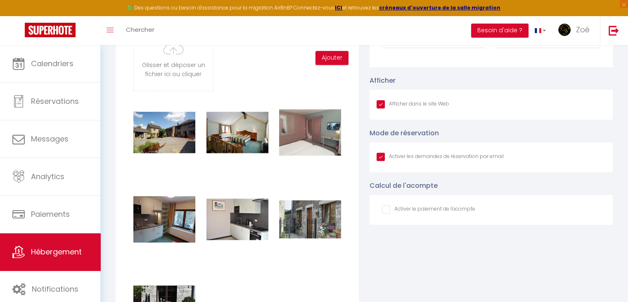
scroll to position [762, 0]
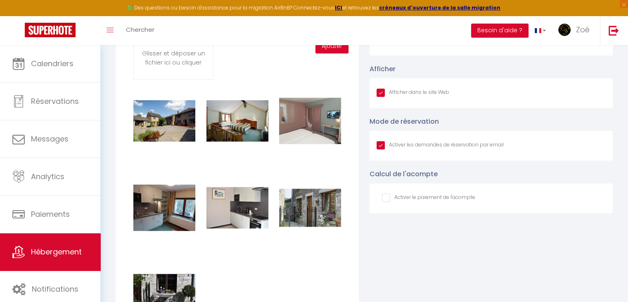
click at [385, 149] on input "Afficher dans le site Web" at bounding box center [440, 145] width 127 height 8
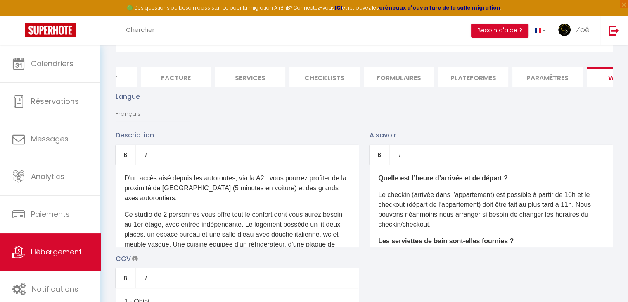
scroll to position [0, 0]
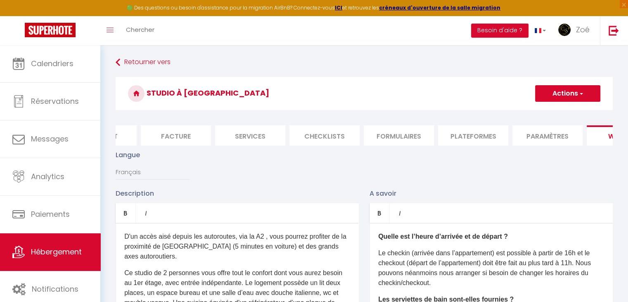
click at [562, 97] on button "Actions" at bounding box center [567, 93] width 65 height 17
click at [556, 112] on input "Enregistrer" at bounding box center [558, 111] width 31 height 8
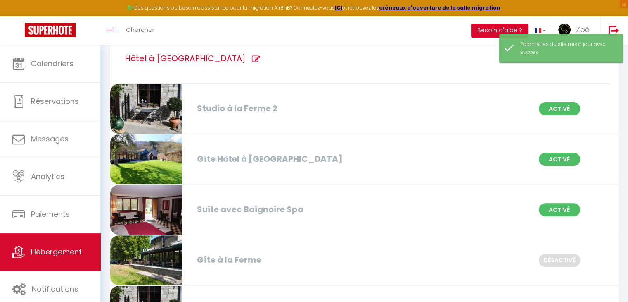
scroll to position [226, 0]
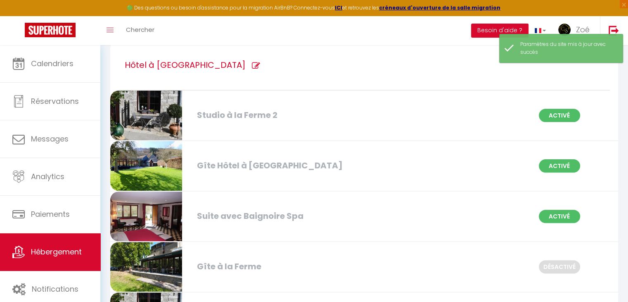
click at [259, 110] on div "Studio à la Ferme 2" at bounding box center [274, 115] width 162 height 13
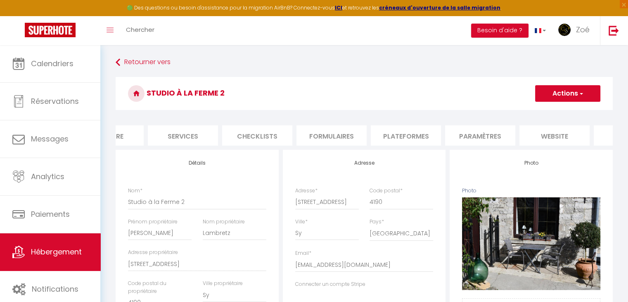
scroll to position [0, 246]
click at [496, 131] on li "website" at bounding box center [499, 135] width 70 height 20
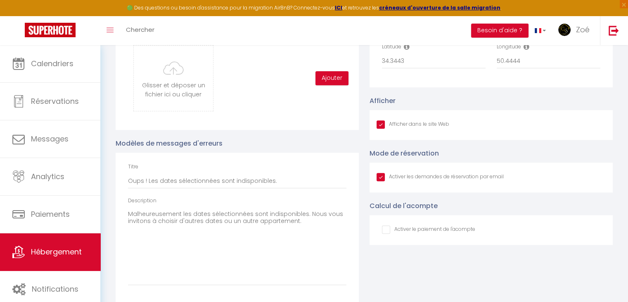
scroll to position [748, 0]
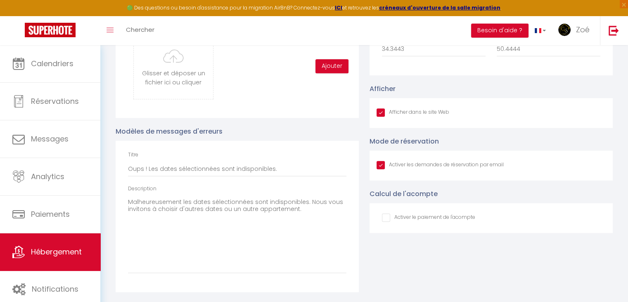
click at [380, 165] on input "Afficher dans le site Web" at bounding box center [440, 165] width 127 height 8
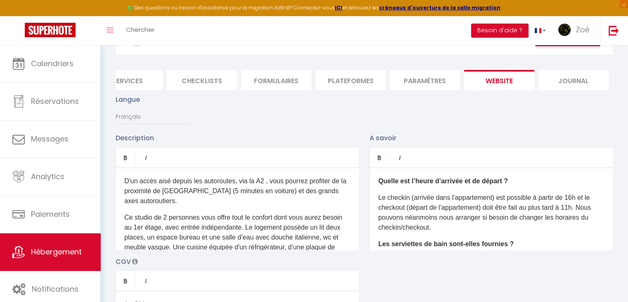
scroll to position [0, 0]
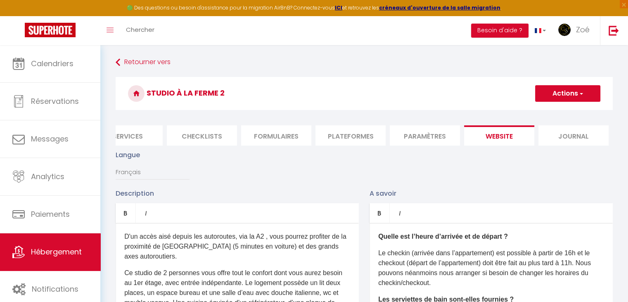
click at [570, 94] on button "Actions" at bounding box center [567, 93] width 65 height 17
click at [554, 111] on input "Enregistrer" at bounding box center [558, 111] width 31 height 8
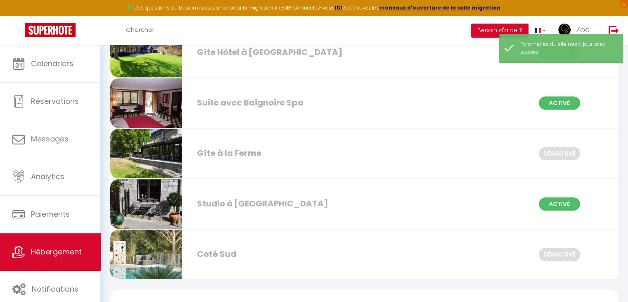
scroll to position [361, 0]
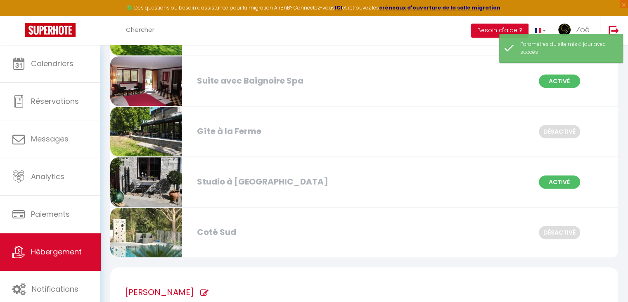
click at [217, 175] on div "Studio à [GEOGRAPHIC_DATA]" at bounding box center [274, 181] width 162 height 13
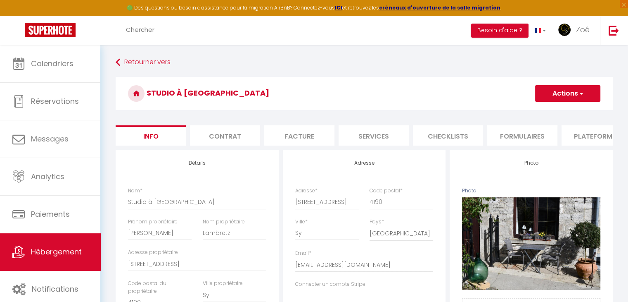
click at [230, 135] on li "Contrat" at bounding box center [225, 135] width 70 height 20
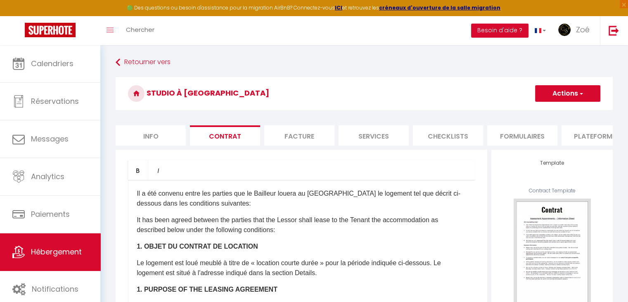
click at [296, 140] on li "Facture" at bounding box center [299, 135] width 70 height 20
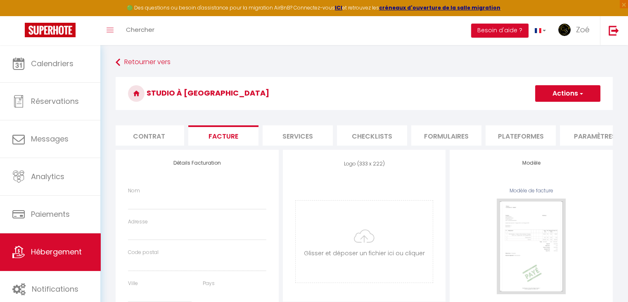
scroll to position [0, 77]
click at [281, 140] on li "Services" at bounding box center [296, 135] width 70 height 20
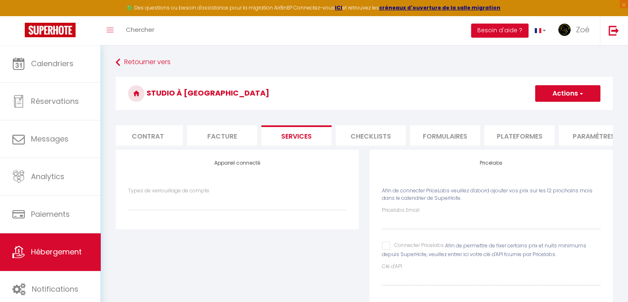
scroll to position [45, 0]
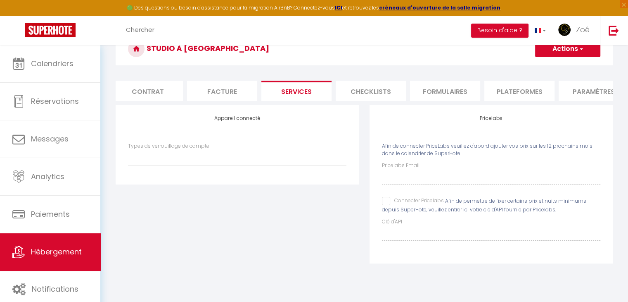
drag, startPoint x: 345, startPoint y: 149, endPoint x: 365, endPoint y: 83, distance: 69.4
click at [365, 83] on form "Studio à la Ferme Actions Enregistrer Info Contrat Facture Services Checklists …" at bounding box center [364, 153] width 497 height 242
click at [365, 83] on li "Checklists" at bounding box center [371, 91] width 70 height 20
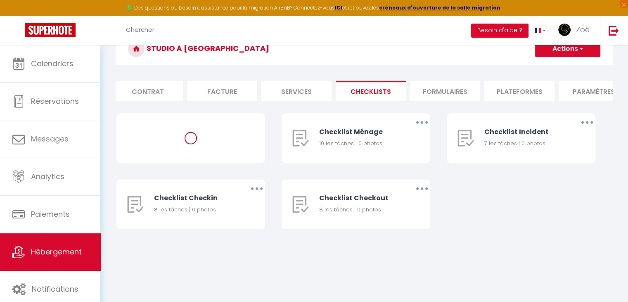
click at [296, 94] on li "Services" at bounding box center [296, 91] width 70 height 20
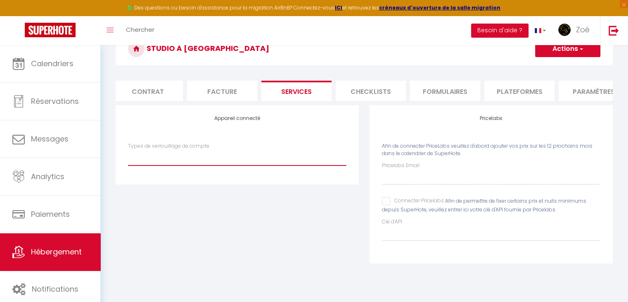
click at [225, 165] on select "Types de verrouillage de compte" at bounding box center [237, 158] width 219 height 16
click at [386, 93] on li "Checklists" at bounding box center [371, 91] width 70 height 20
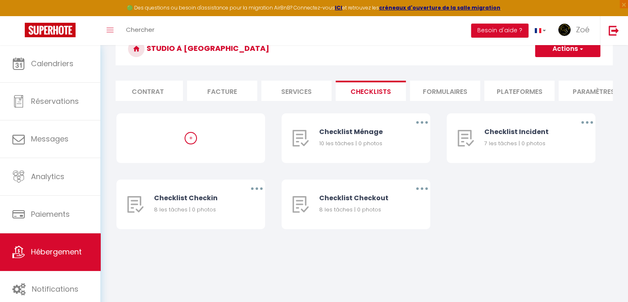
click at [432, 90] on li "Formulaires" at bounding box center [445, 91] width 70 height 20
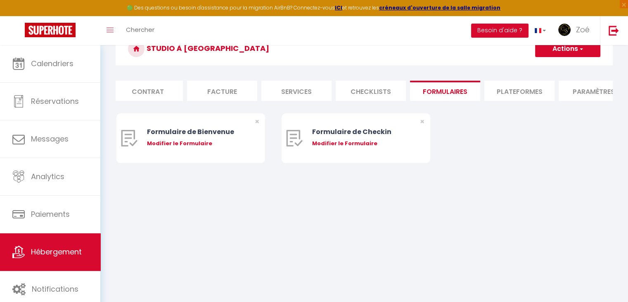
click at [501, 96] on li "Plateformes" at bounding box center [520, 91] width 70 height 20
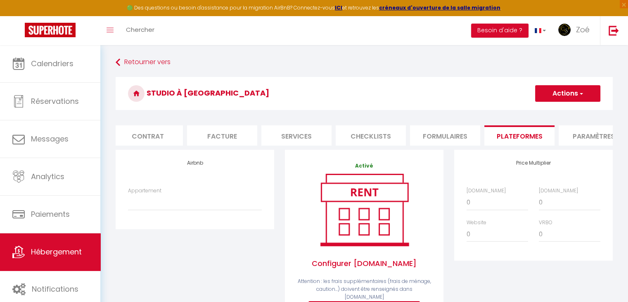
drag, startPoint x: 467, startPoint y: 143, endPoint x: 502, endPoint y: 143, distance: 35.1
click at [502, 143] on ul "Info Contrat Facture Services Checklists Formulaires Plateformes Paramètres web…" at bounding box center [364, 135] width 497 height 20
drag, startPoint x: 523, startPoint y: 153, endPoint x: 609, endPoint y: 146, distance: 86.2
click at [609, 145] on ul "Info Contrat Facture Services Checklists Formulaires Plateformes Paramètres web…" at bounding box center [364, 135] width 497 height 20
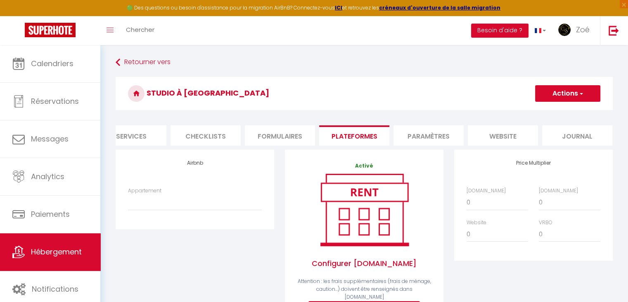
scroll to position [0, 246]
click at [413, 134] on li "Paramètres" at bounding box center [425, 135] width 70 height 20
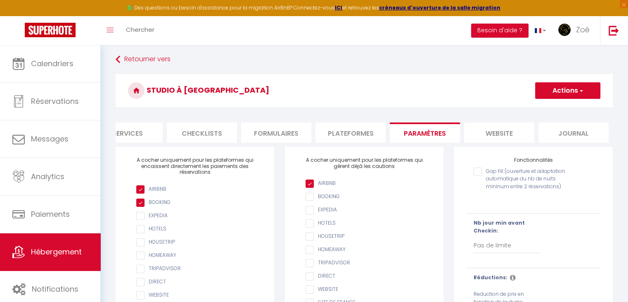
scroll to position [77, 0]
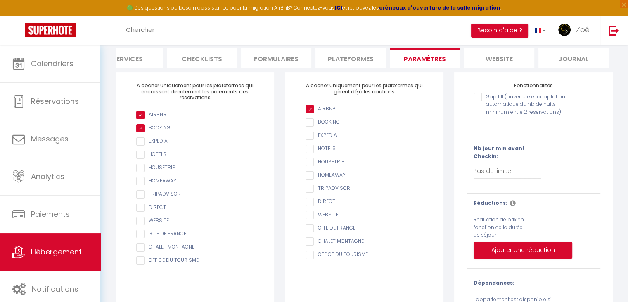
click at [138, 209] on input "checkbox" at bounding box center [199, 207] width 126 height 8
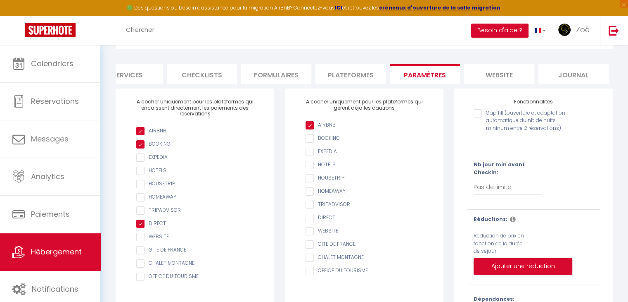
scroll to position [66, 0]
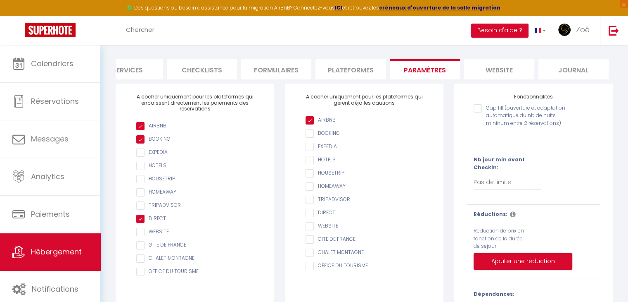
click at [311, 217] on input "AIRBNB" at bounding box center [369, 213] width 126 height 8
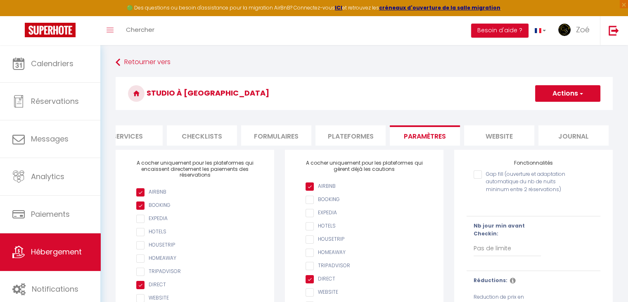
click at [576, 99] on button "Actions" at bounding box center [567, 93] width 65 height 17
click at [562, 114] on input "Enregistrer" at bounding box center [558, 111] width 31 height 8
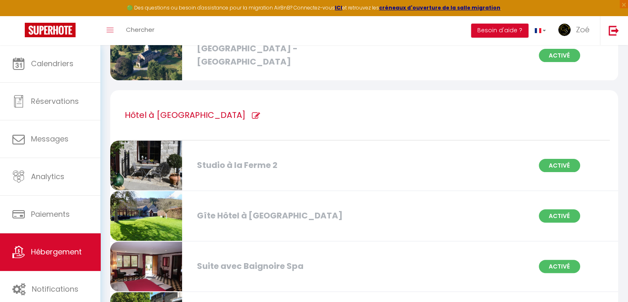
scroll to position [177, 0]
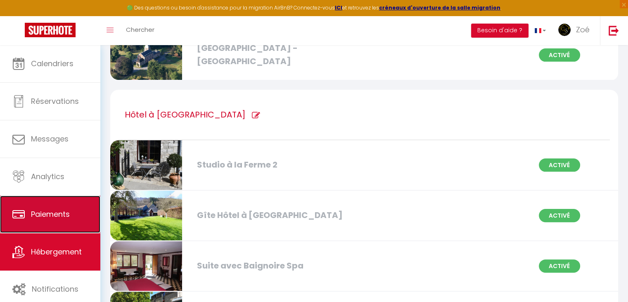
click at [50, 228] on link "Paiements" at bounding box center [50, 213] width 100 height 37
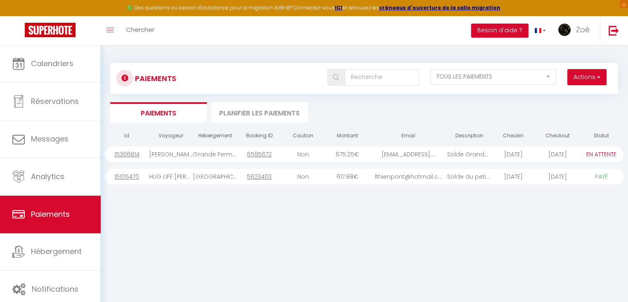
click at [237, 119] on li "Planifier les paiements" at bounding box center [259, 112] width 97 height 20
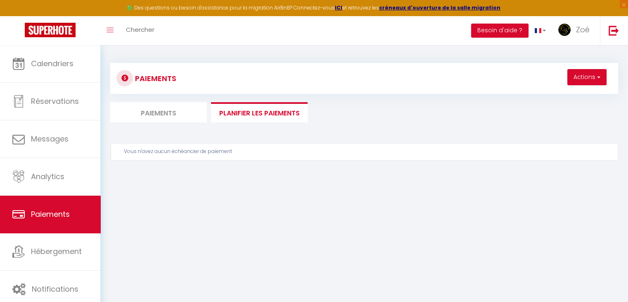
click at [162, 116] on li "Paiements" at bounding box center [158, 112] width 97 height 20
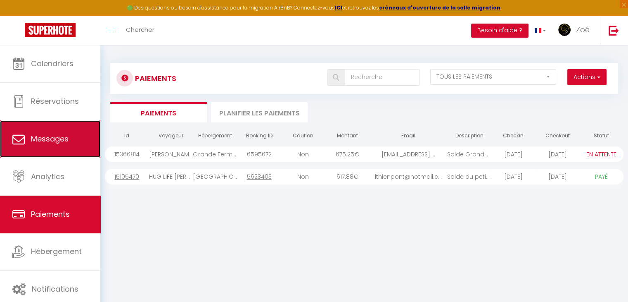
click at [54, 141] on span "Messages" at bounding box center [50, 138] width 38 height 10
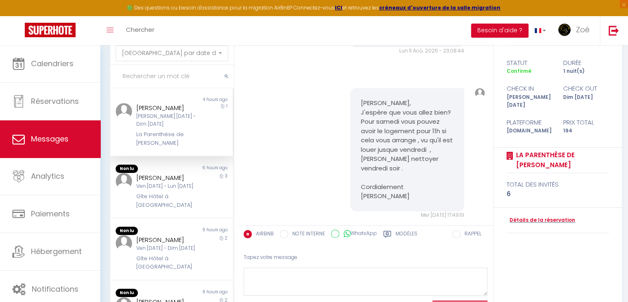
scroll to position [45, 0]
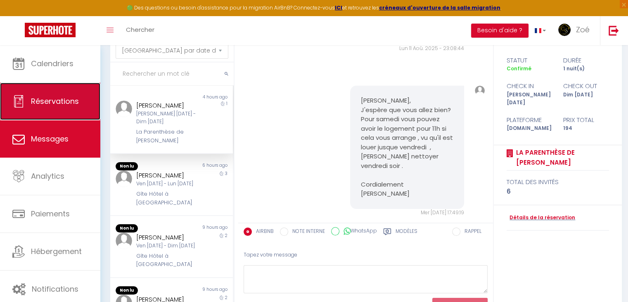
click at [53, 112] on link "Réservations" at bounding box center [50, 101] width 100 height 37
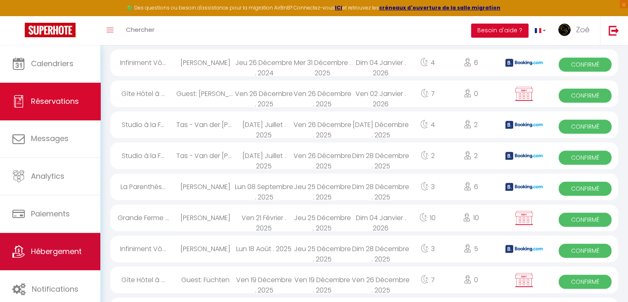
scroll to position [613, 0]
